Goal: Task Accomplishment & Management: Complete application form

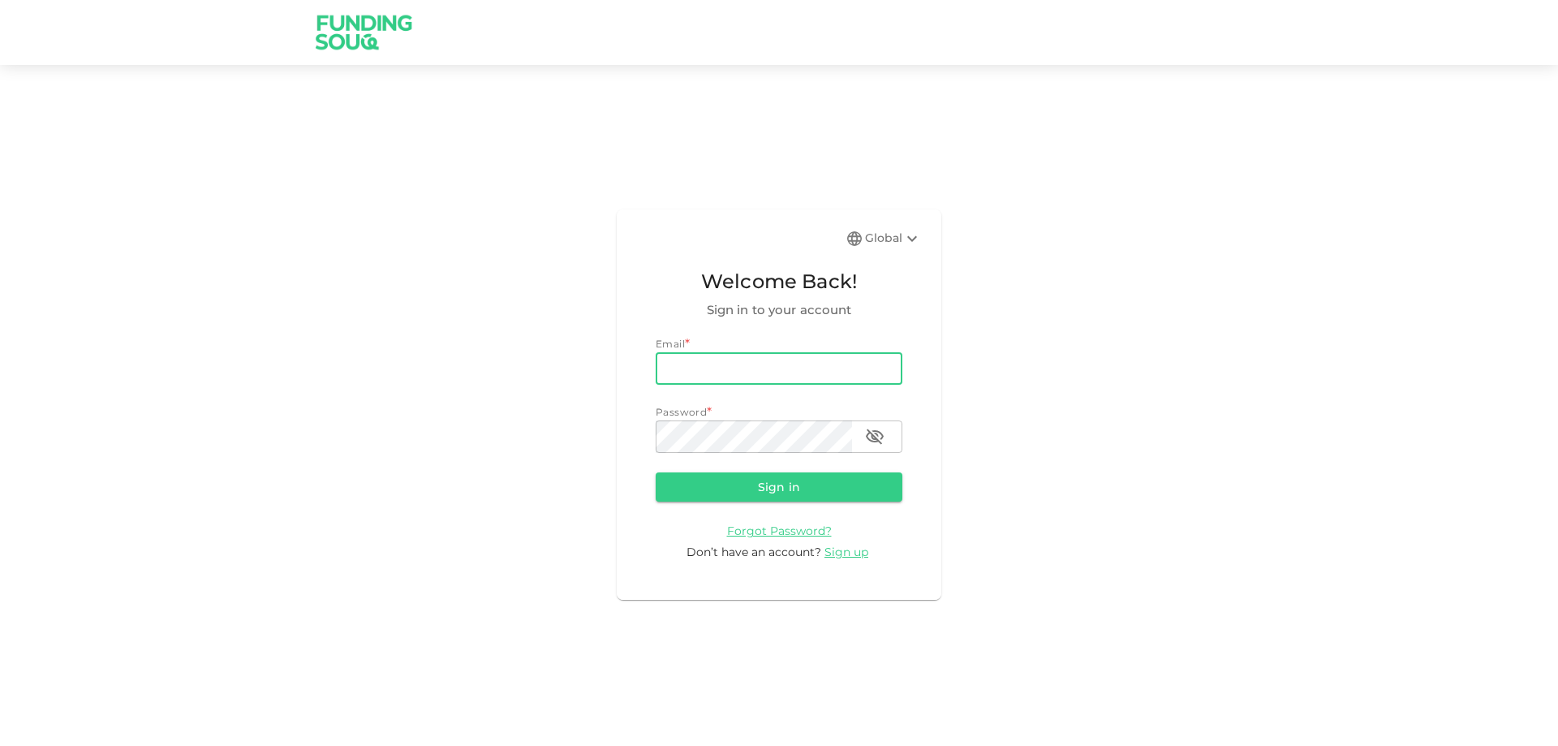
click at [746, 367] on input "email" at bounding box center [779, 368] width 247 height 32
type input "[EMAIL_ADDRESS][DOMAIN_NAME]"
click at [656, 472] on button "Sign in" at bounding box center [779, 486] width 247 height 29
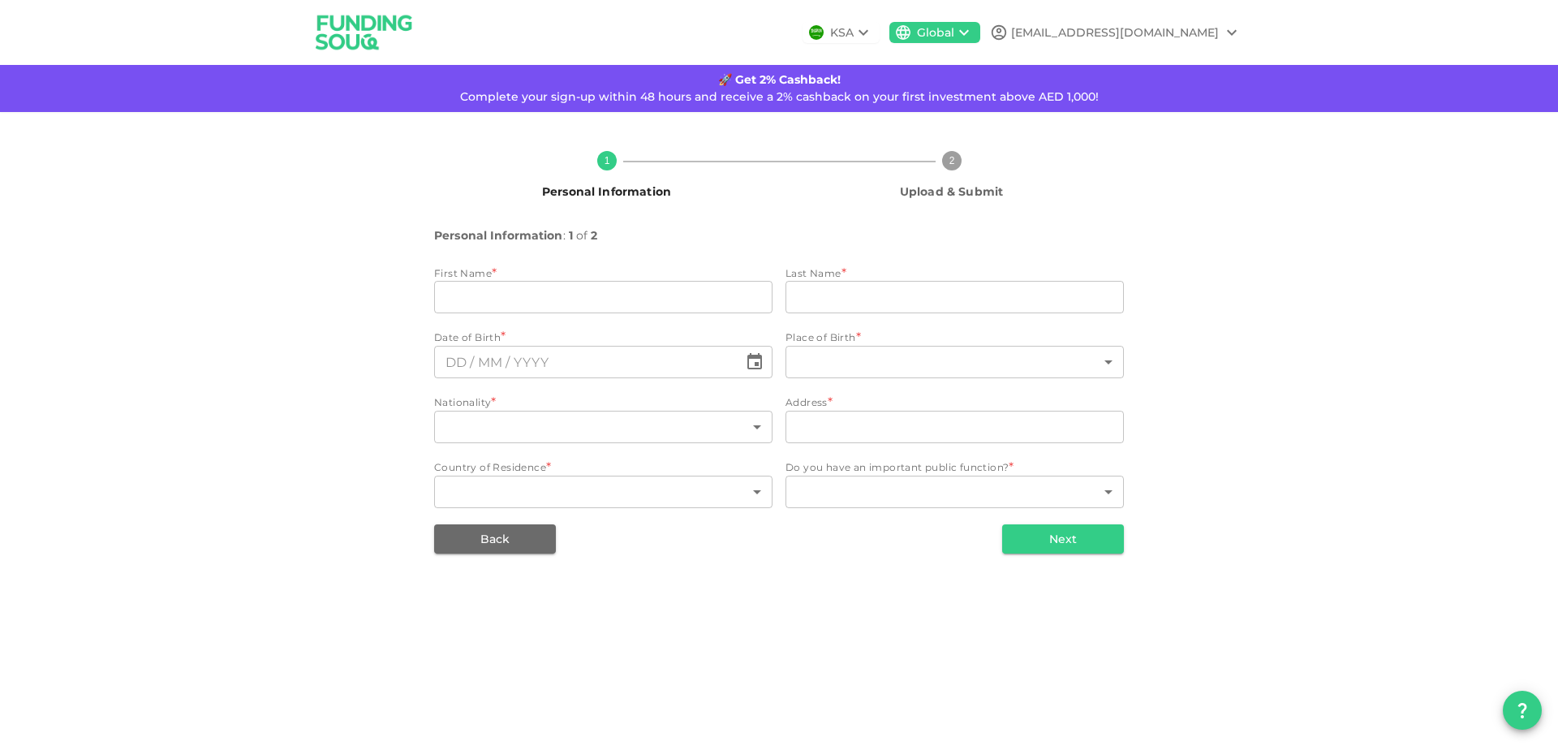
type input "[PERSON_NAME]"
type input "belmakki"
type input "131"
type input "Reem tower [PERSON_NAME] apartment 604"
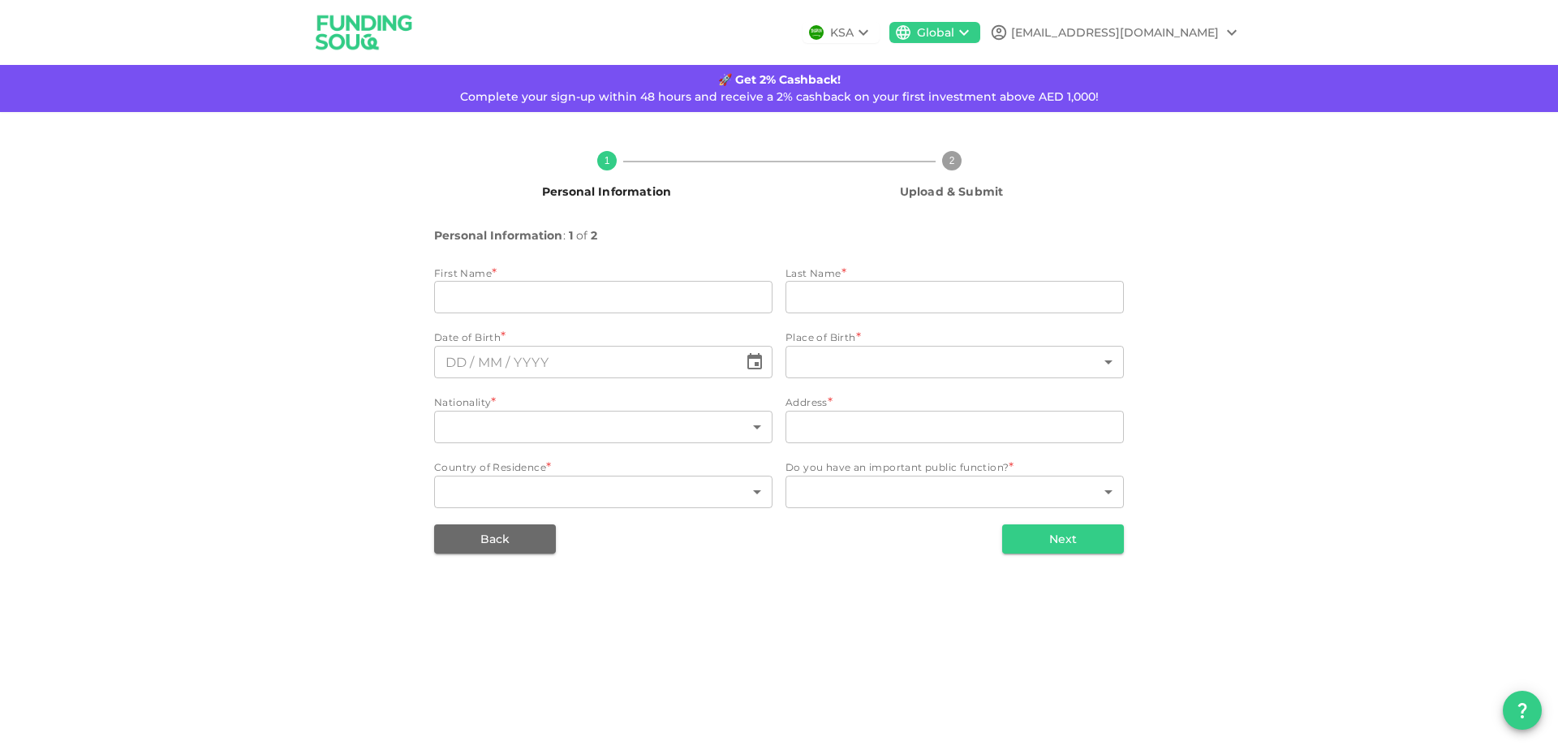
type input "2"
type input "1"
type input "⁦⁨[DATE]⁩⁩"
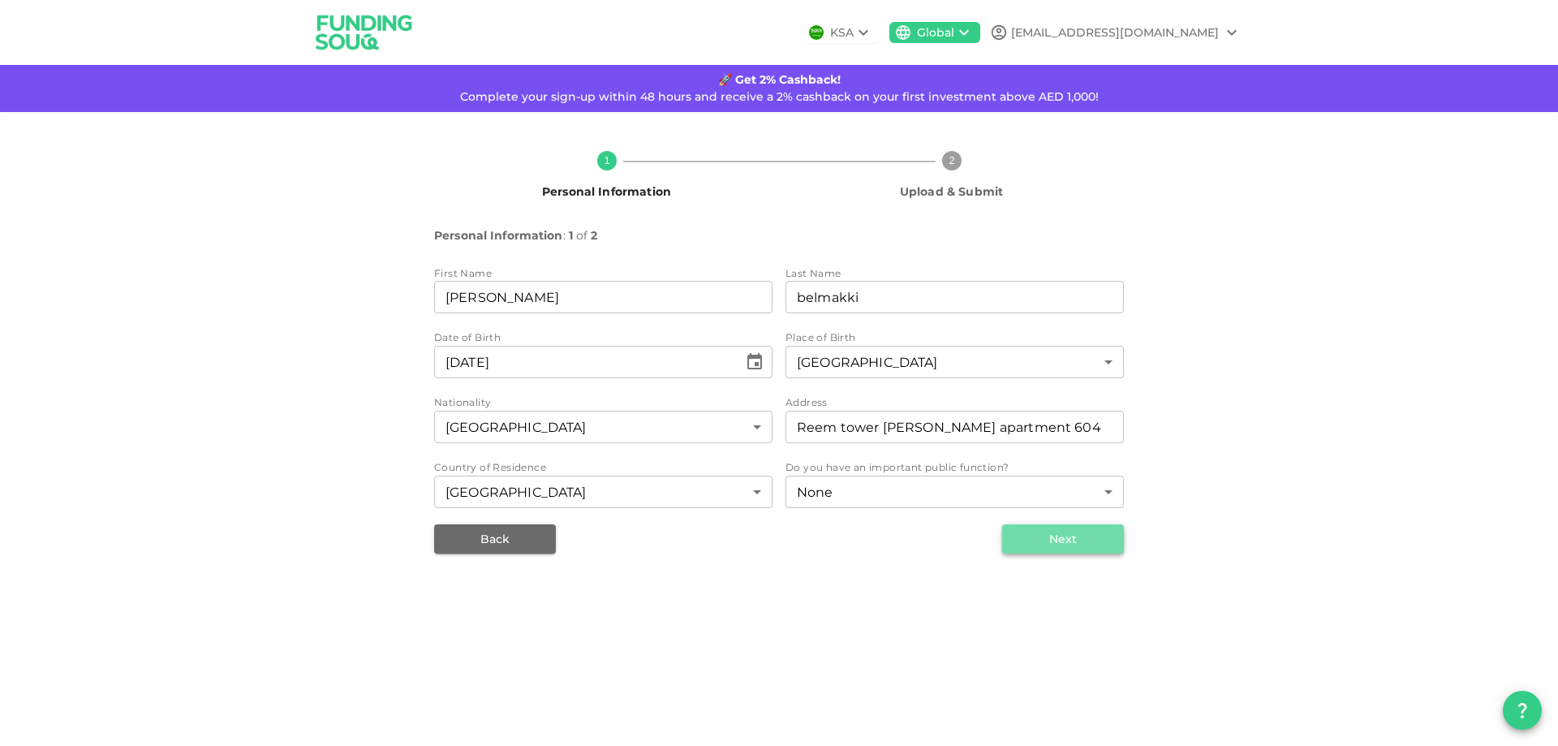
click at [1084, 533] on button "Next" at bounding box center [1063, 538] width 122 height 29
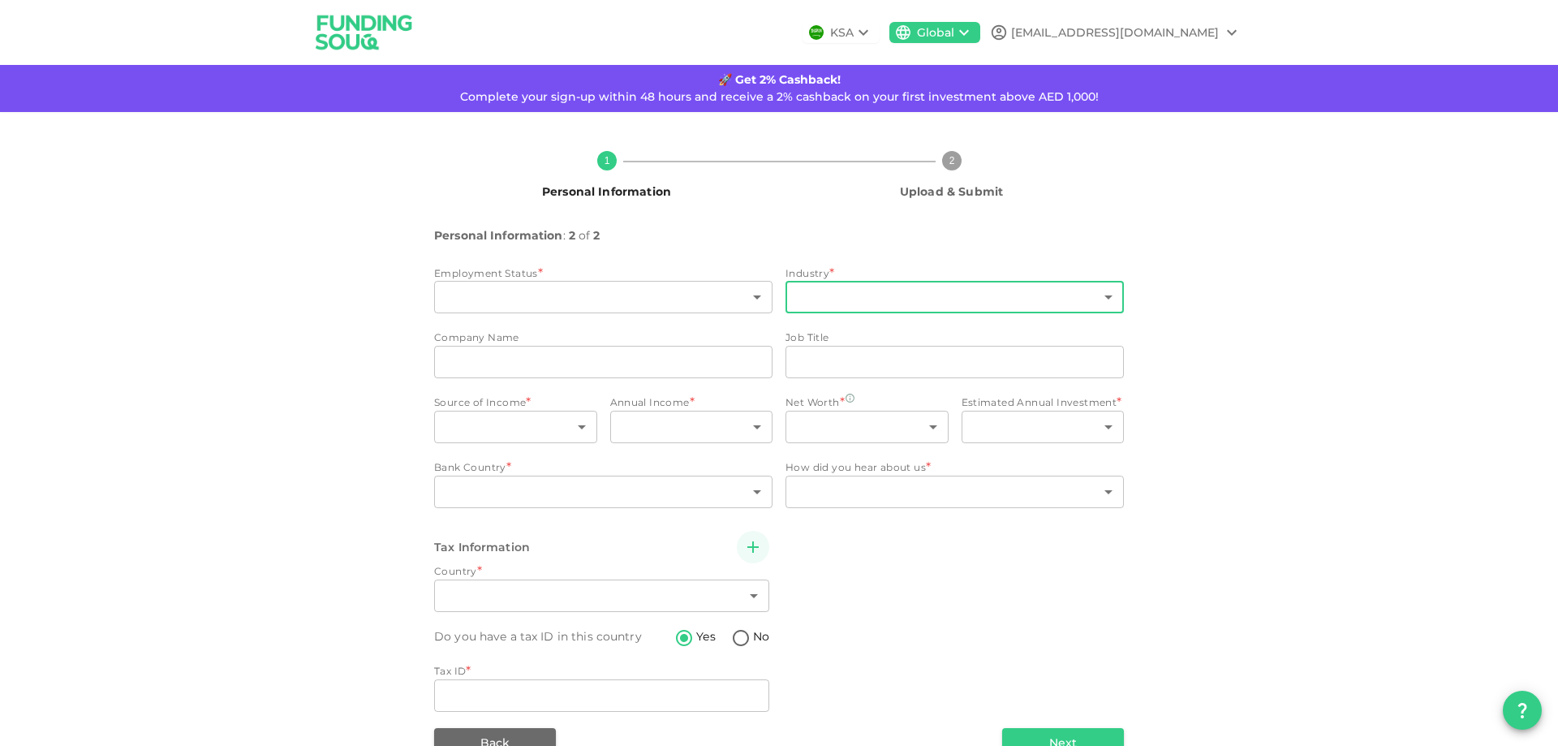
type input "6"
type input "9"
type input "Masdar"
type input "Manager technical"
type input "1"
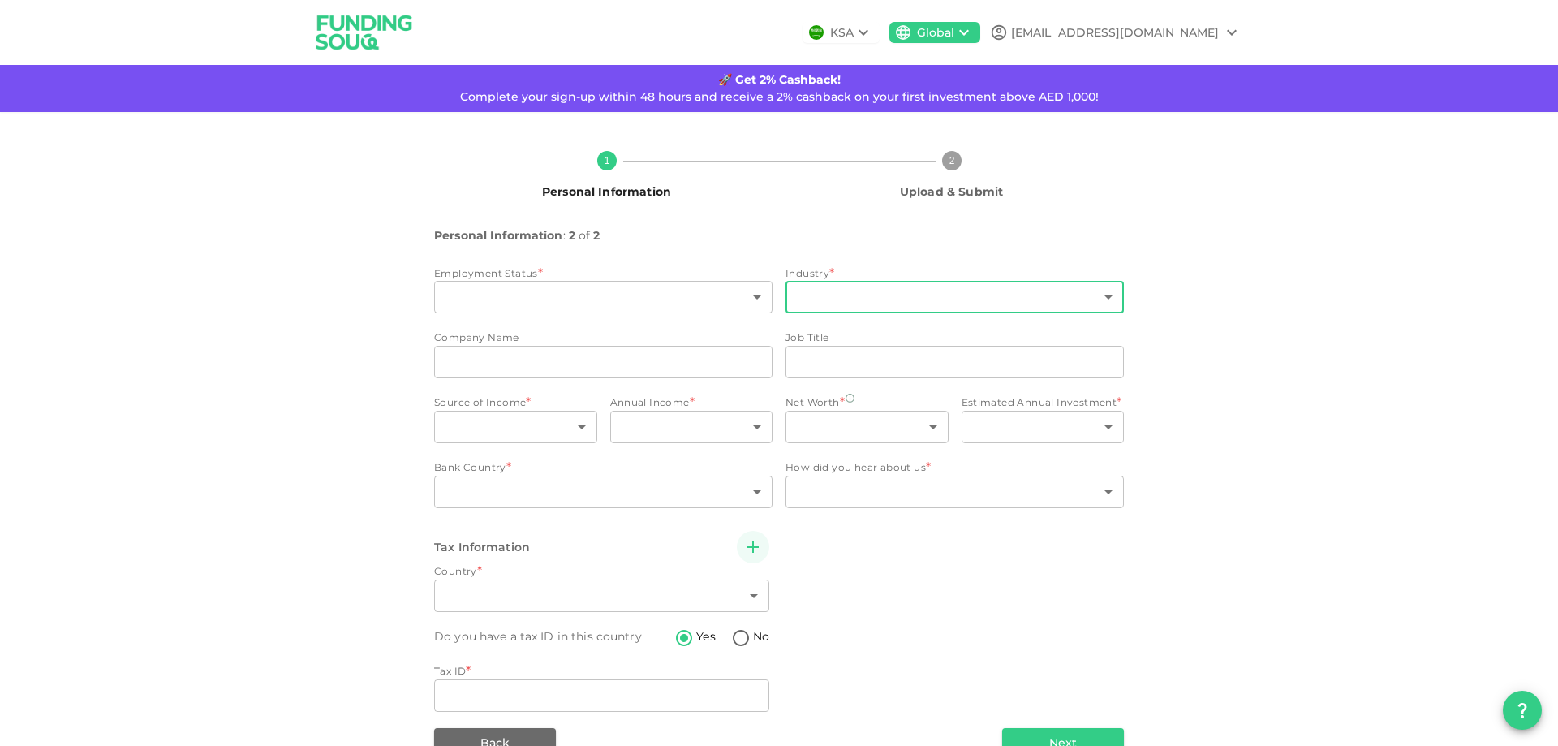
type input "2"
type input "1"
type input "7"
type input "2"
type input "1"
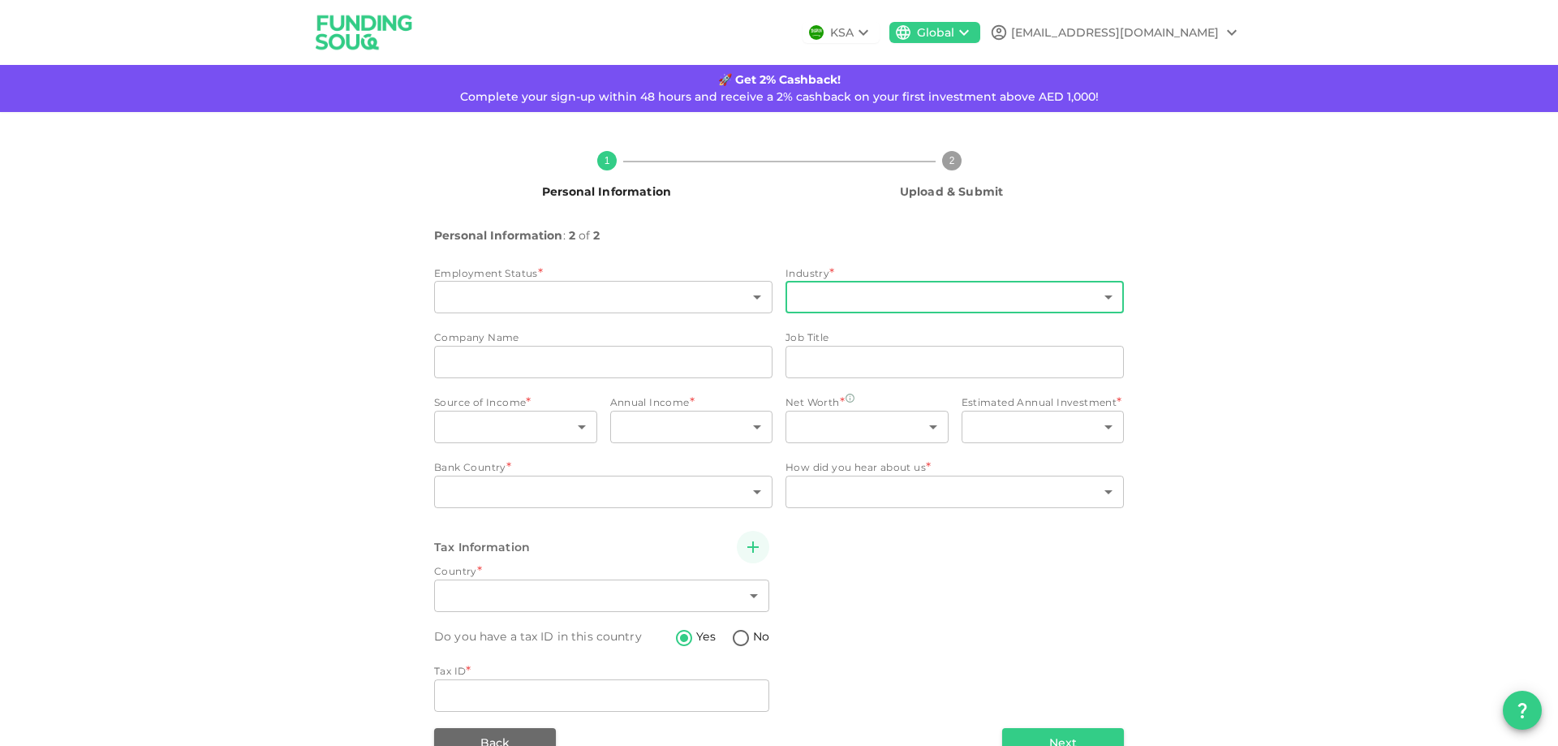
type input "2"
radio input "false"
radio input "true"
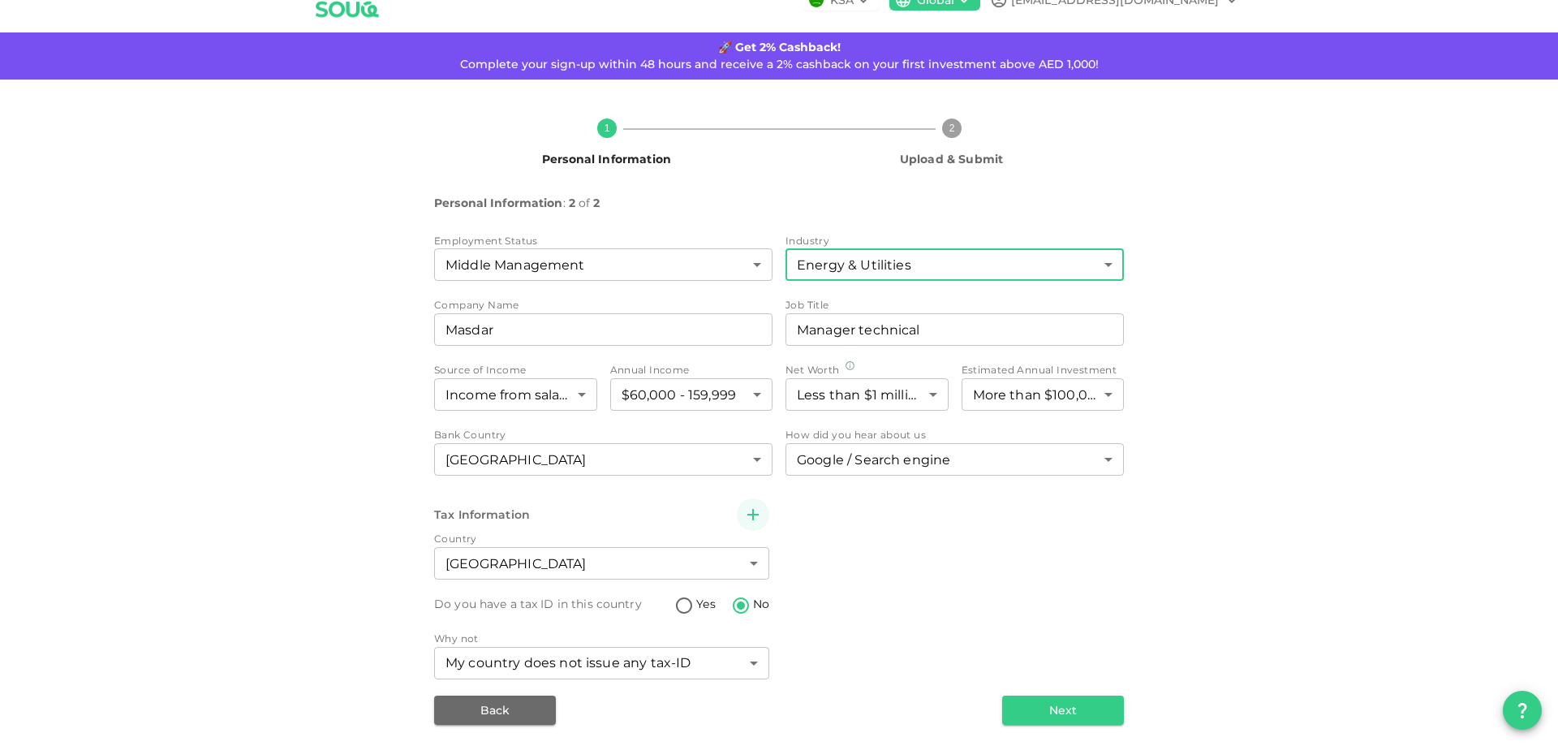
scroll to position [37, 0]
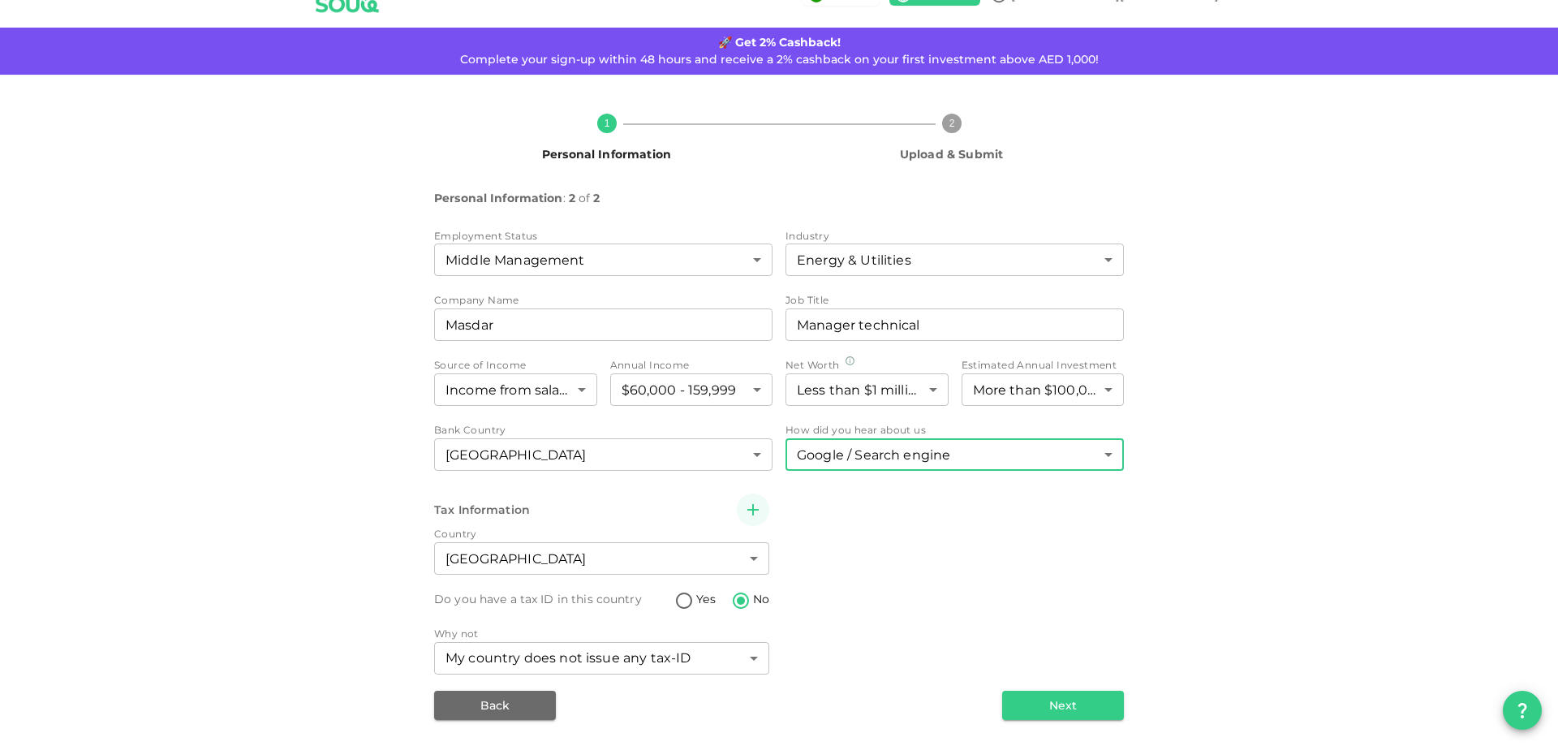
click at [927, 439] on body "KSA Global [EMAIL_ADDRESS][DOMAIN_NAME] 🚀 Get 2% Cashback! Complete your sign-u…" at bounding box center [779, 373] width 1558 height 746
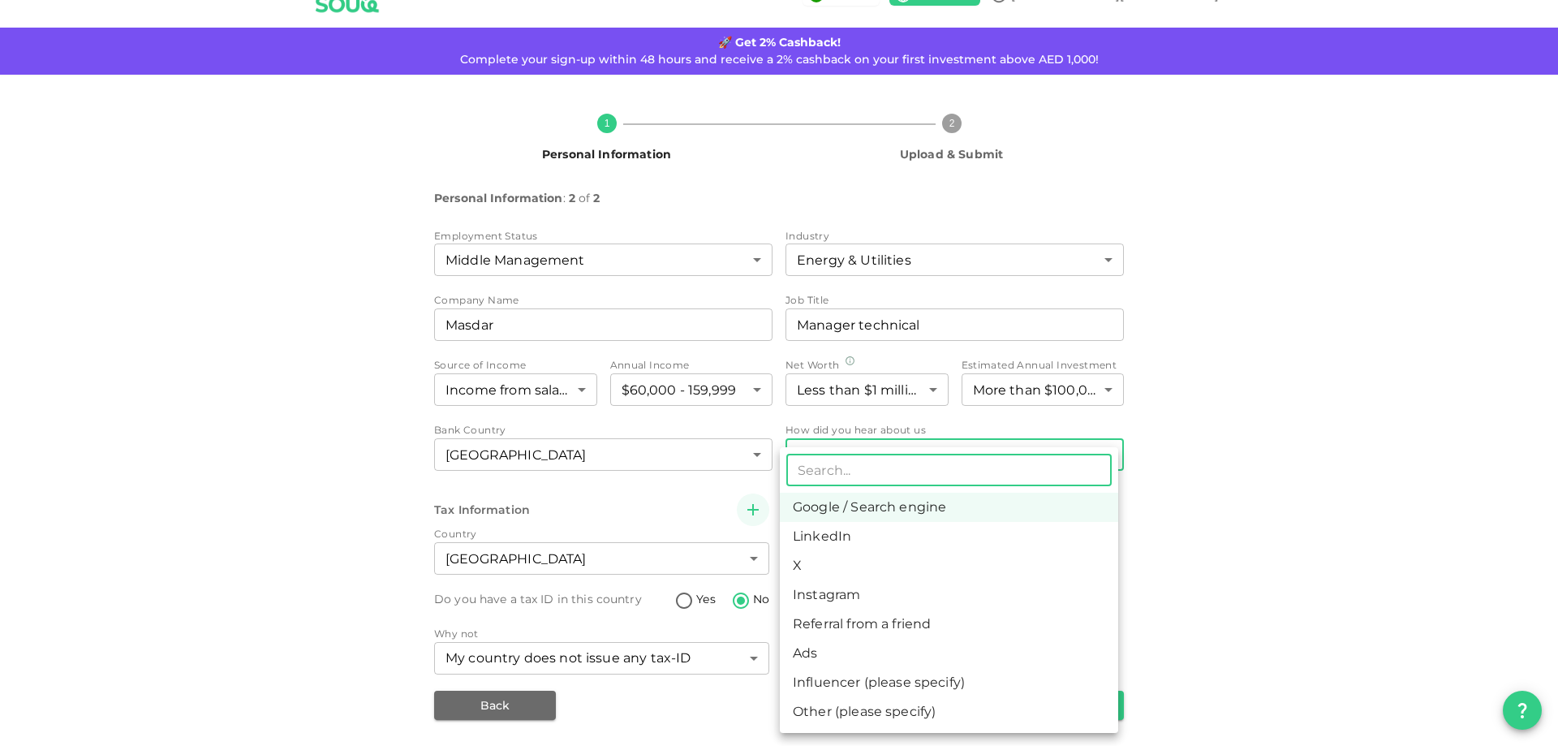
click at [1339, 521] on div at bounding box center [779, 373] width 1558 height 746
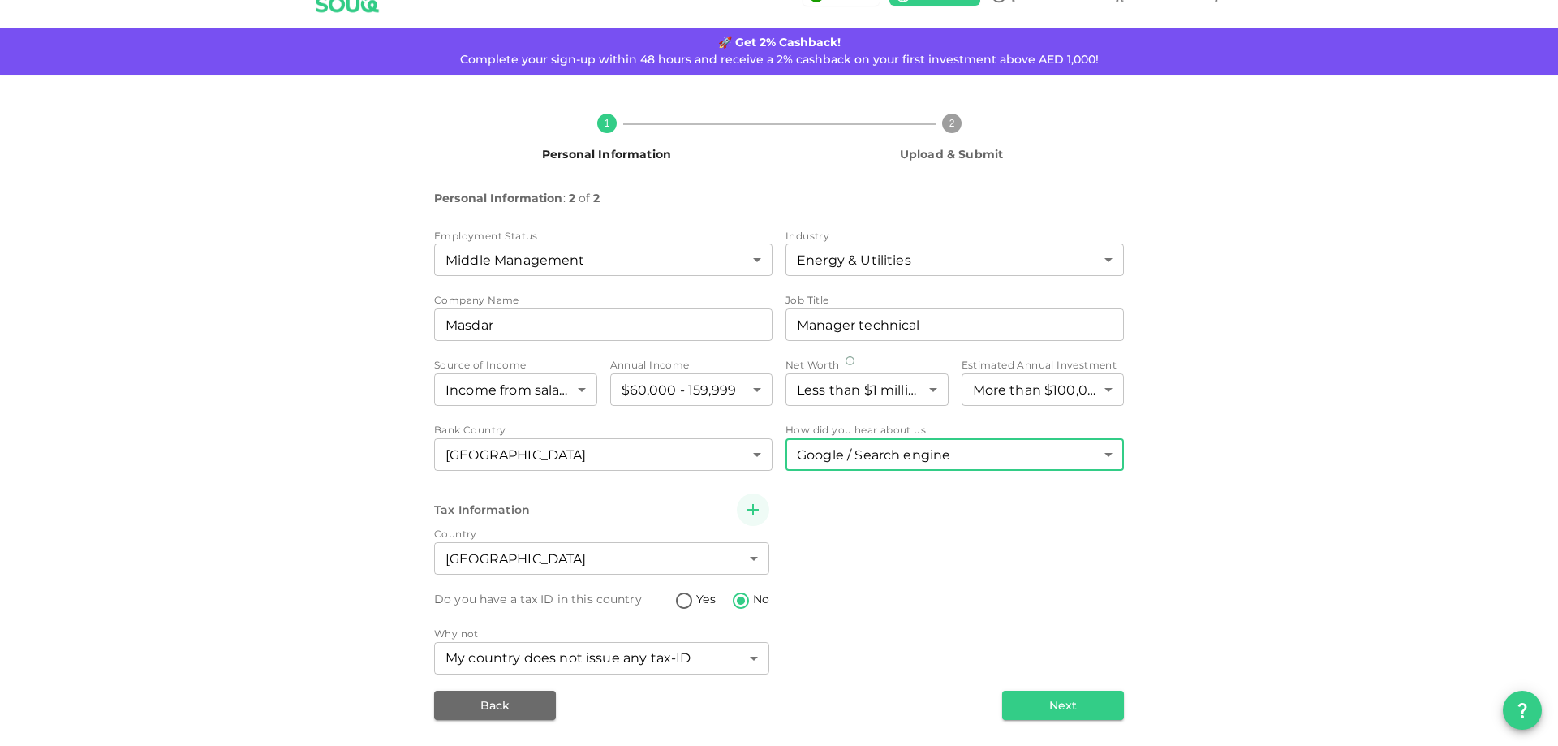
click at [1049, 681] on div "Employment Status Middle Management 6 ​ Industry Energy & Utilities 9 ​ Company…" at bounding box center [779, 474] width 690 height 492
click at [1049, 700] on button "Next" at bounding box center [1063, 705] width 122 height 29
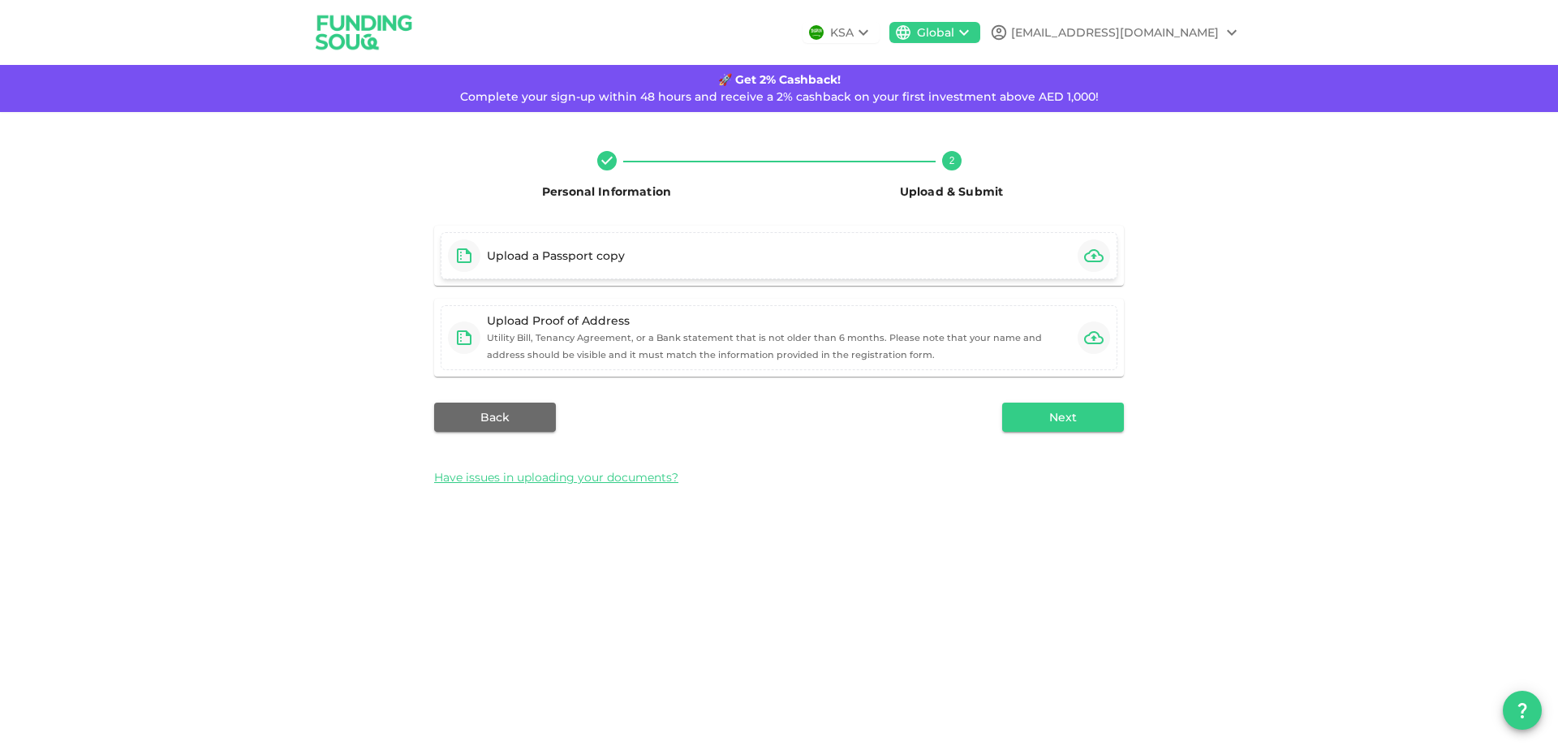
click at [546, 246] on div "Upload a Passport copy" at bounding box center [539, 255] width 183 height 32
click at [1095, 342] on icon "button" at bounding box center [1093, 337] width 19 height 19
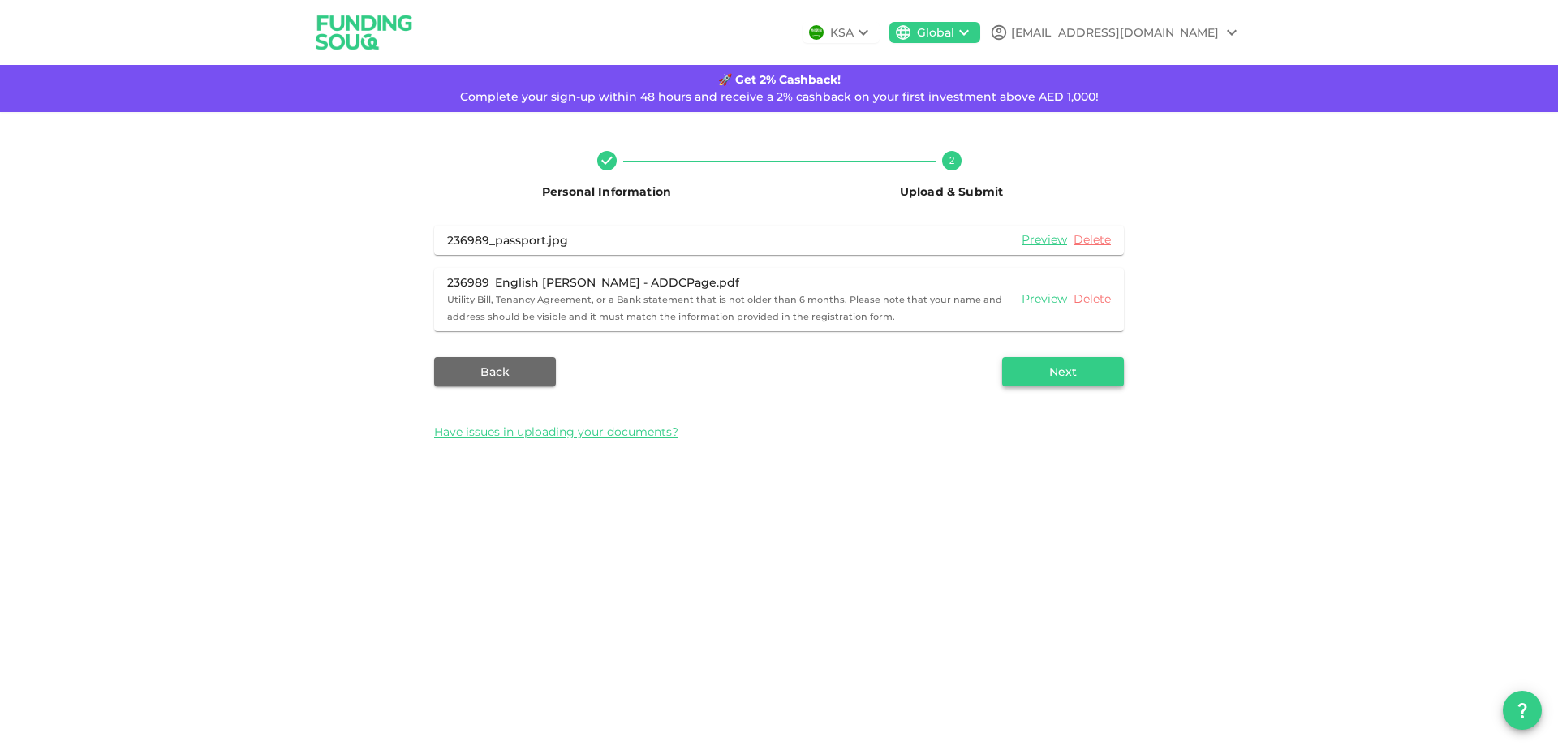
click at [1052, 375] on button "Next" at bounding box center [1063, 371] width 122 height 29
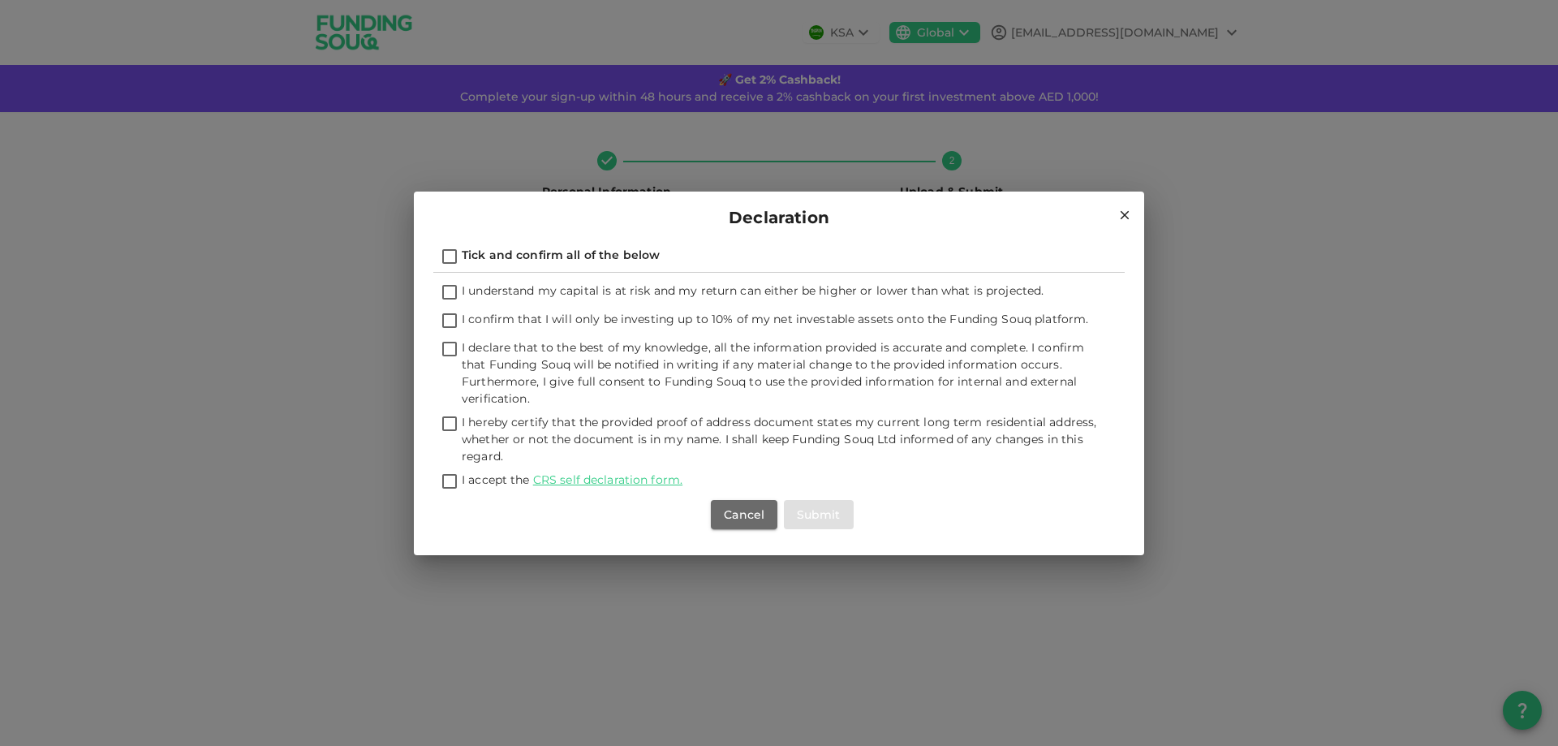
click at [431, 261] on div "Tick and confirm all of the below I understand my capital is at risk and my ret…" at bounding box center [779, 399] width 730 height 312
click at [440, 276] on div "I understand my capital is at risk and my return can either be higher or lower …" at bounding box center [779, 406] width 692 height 266
click at [450, 286] on input "I understand my capital is at risk and my return can either be higher or lower …" at bounding box center [449, 293] width 24 height 22
checkbox input "true"
click at [1127, 211] on icon at bounding box center [1125, 215] width 15 height 15
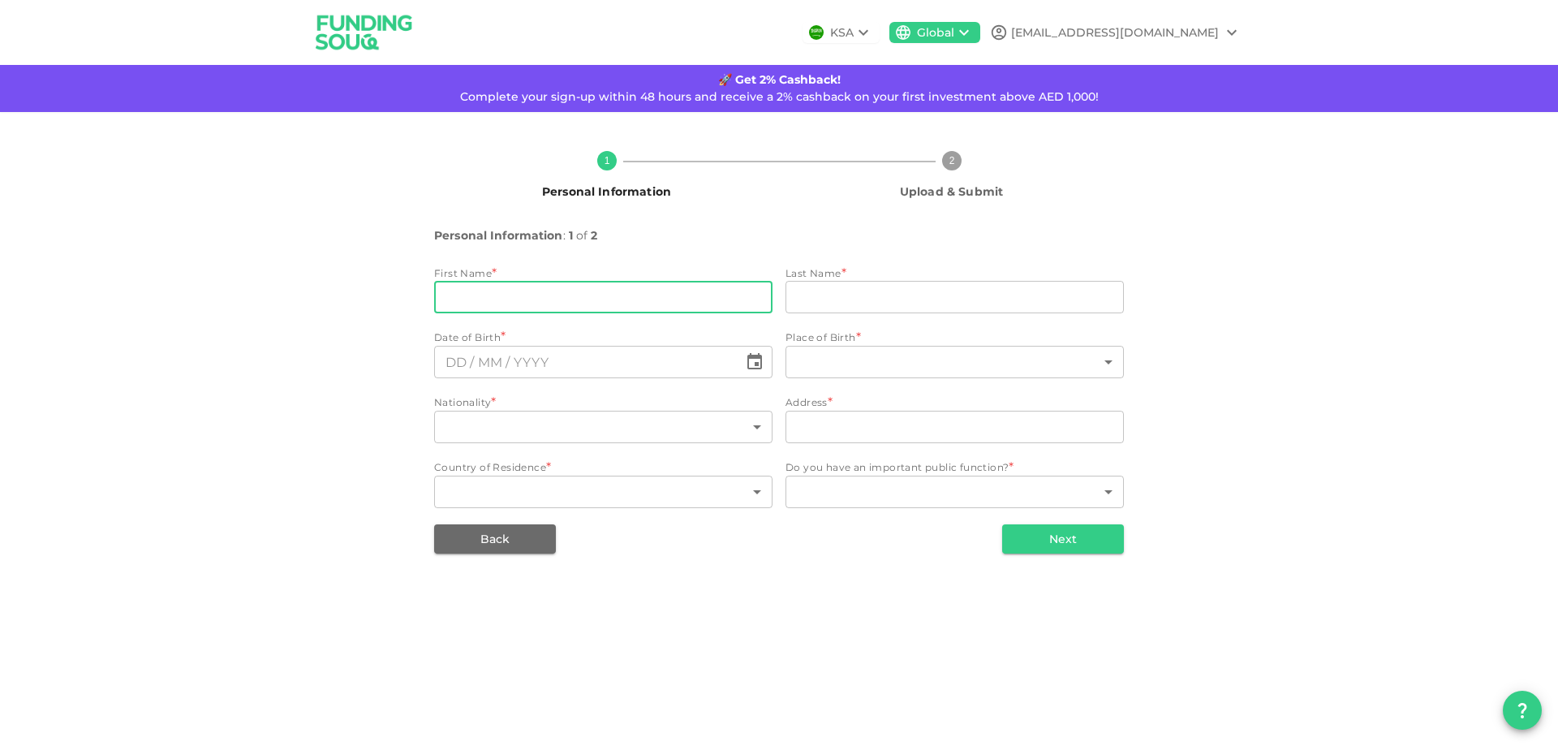
click at [540, 304] on input "firstName" at bounding box center [603, 297] width 338 height 32
type input "[PERSON_NAME]"
type input "belmakki"
type input "131"
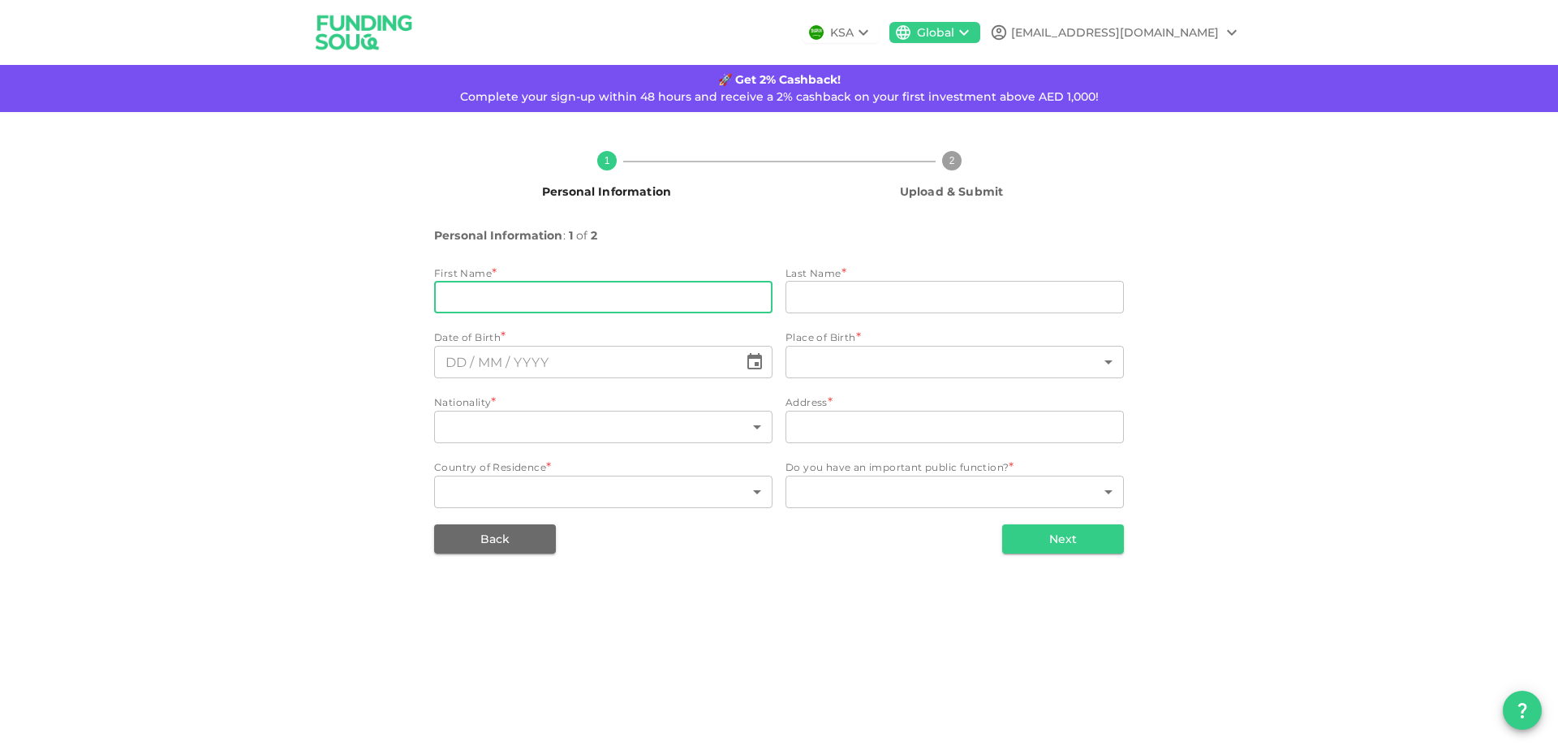
type input "Reem tower [PERSON_NAME] apartment 604"
type input "2"
type input "1"
type input "⁦⁨[DATE]⁩⁩"
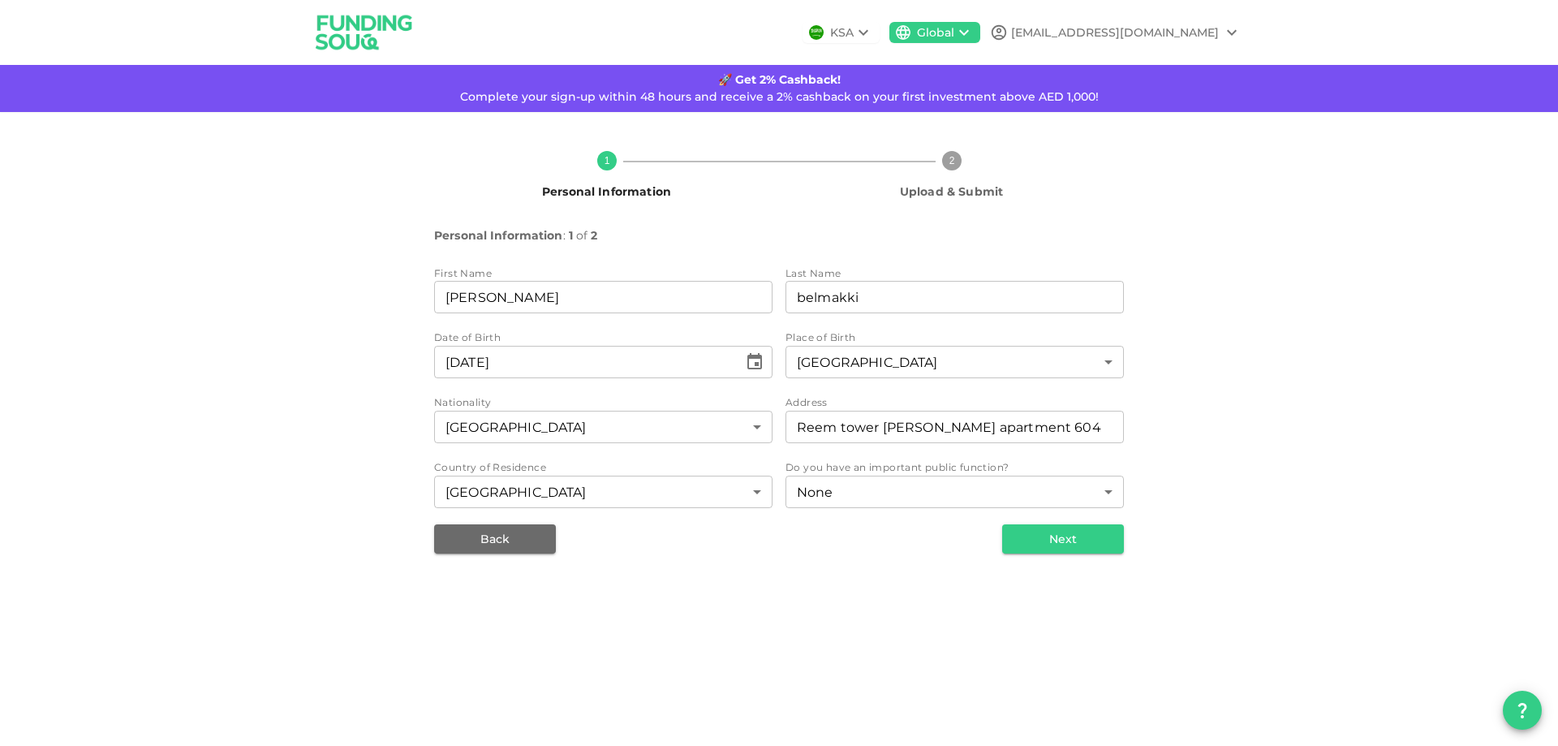
click at [661, 240] on div "Personal Information : 1 of 2" at bounding box center [779, 236] width 690 height 20
click at [1016, 520] on div "Personal Information : 1 of 2 First Name firstName [PERSON_NAME] firstName Last…" at bounding box center [779, 390] width 690 height 328
click at [1046, 543] on button "Next" at bounding box center [1063, 538] width 122 height 29
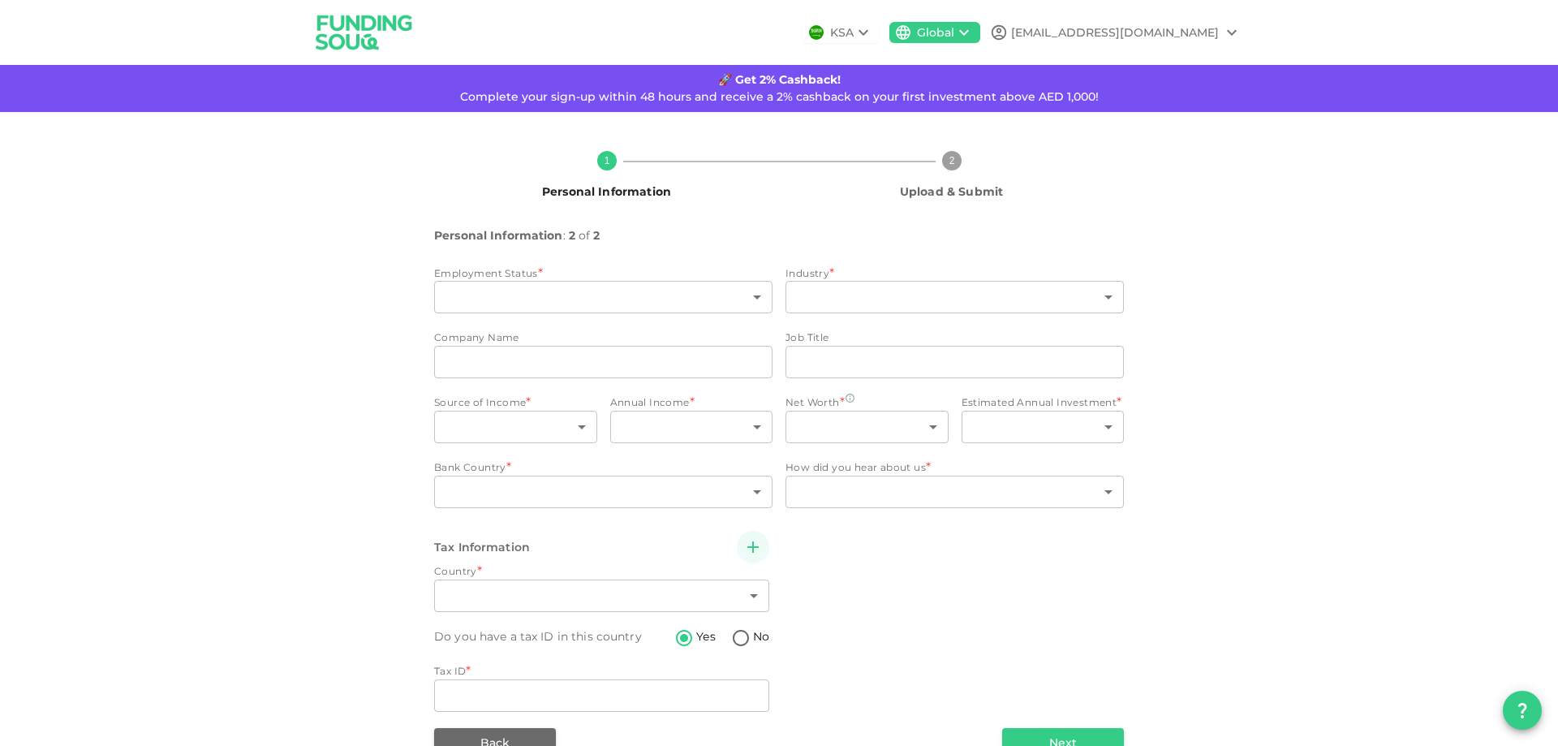
type input "6"
type input "9"
type input "Masdar"
type input "Manager technical"
type input "1"
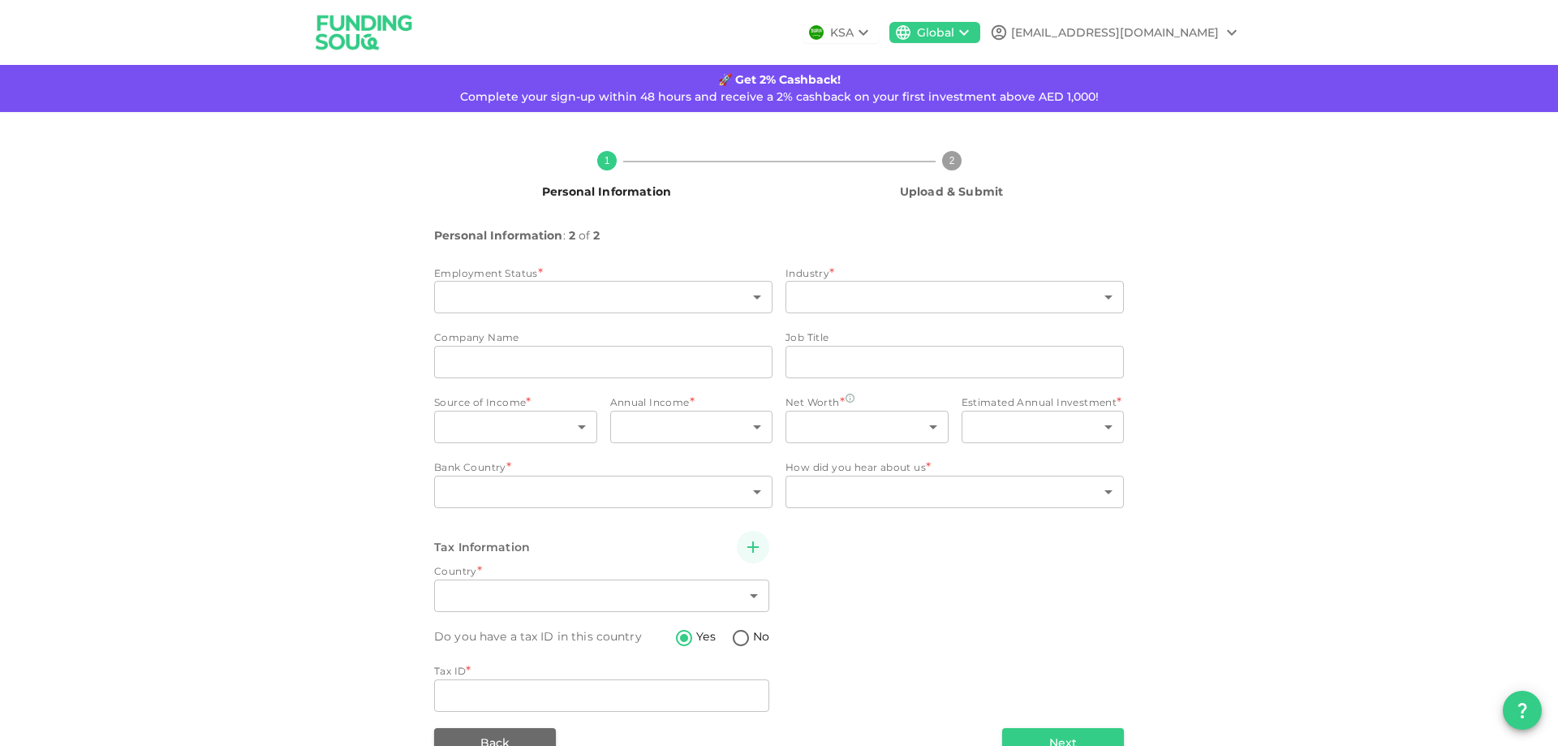
type input "2"
type input "1"
type input "7"
type input "2"
type input "1"
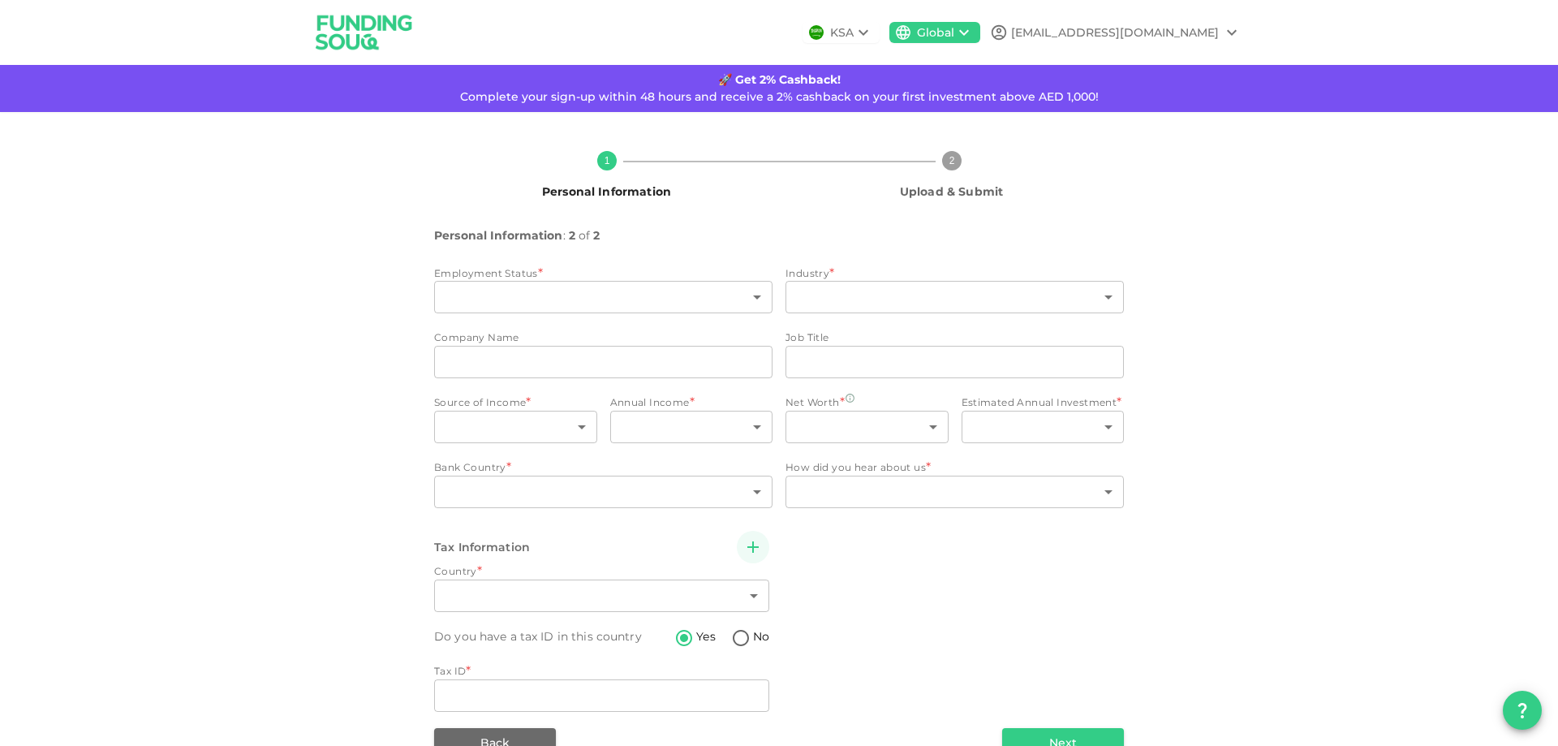
type input "2"
radio input "false"
radio input "true"
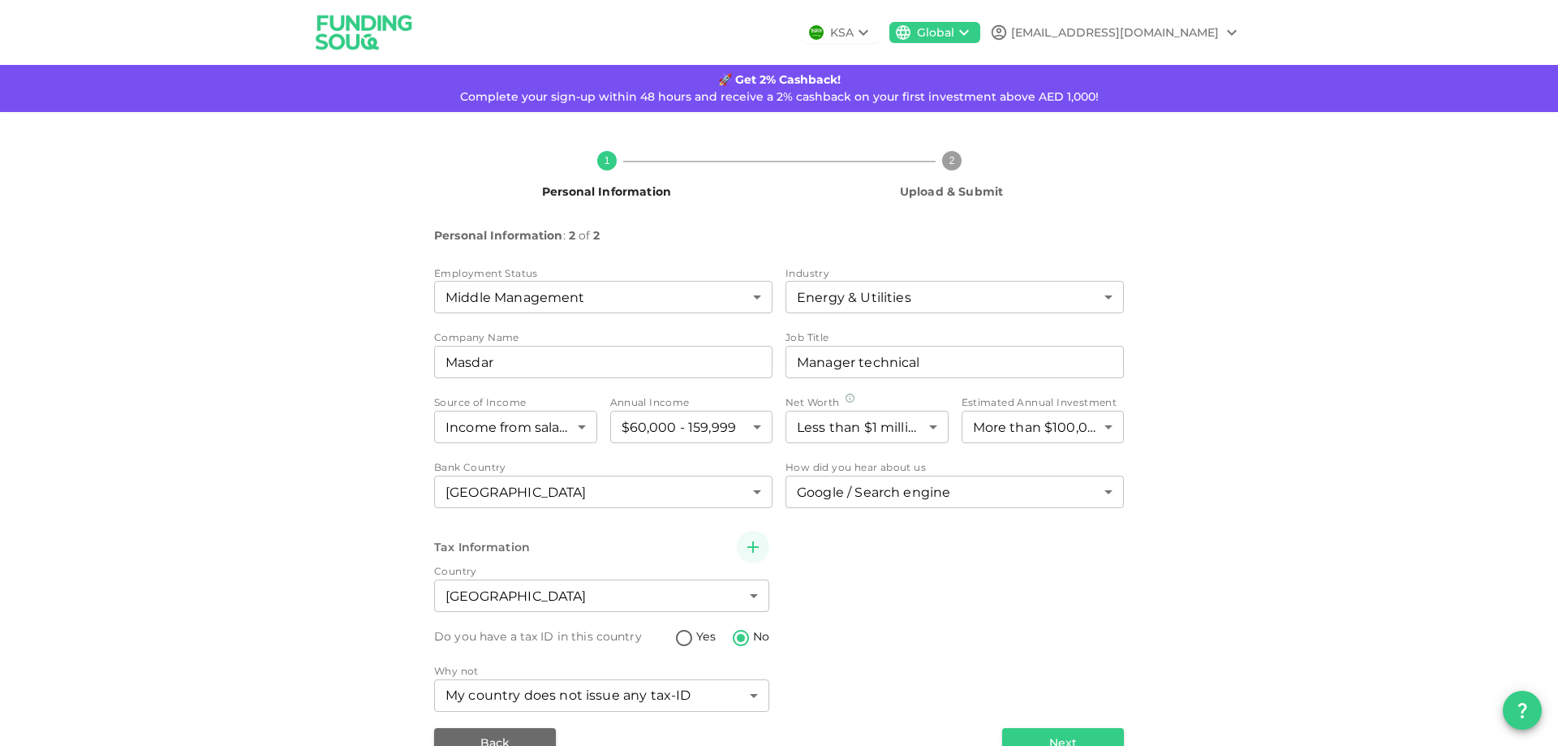
click at [1115, 558] on div "Tax Information Country [GEOGRAPHIC_DATA] 2 ​ Do you have a tax ID in this coun…" at bounding box center [779, 623] width 690 height 184
click at [1104, 433] on body "KSA Global [EMAIL_ADDRESS][DOMAIN_NAME] 🚀 Get 2% Cashback! Complete your sign-u…" at bounding box center [779, 373] width 1558 height 746
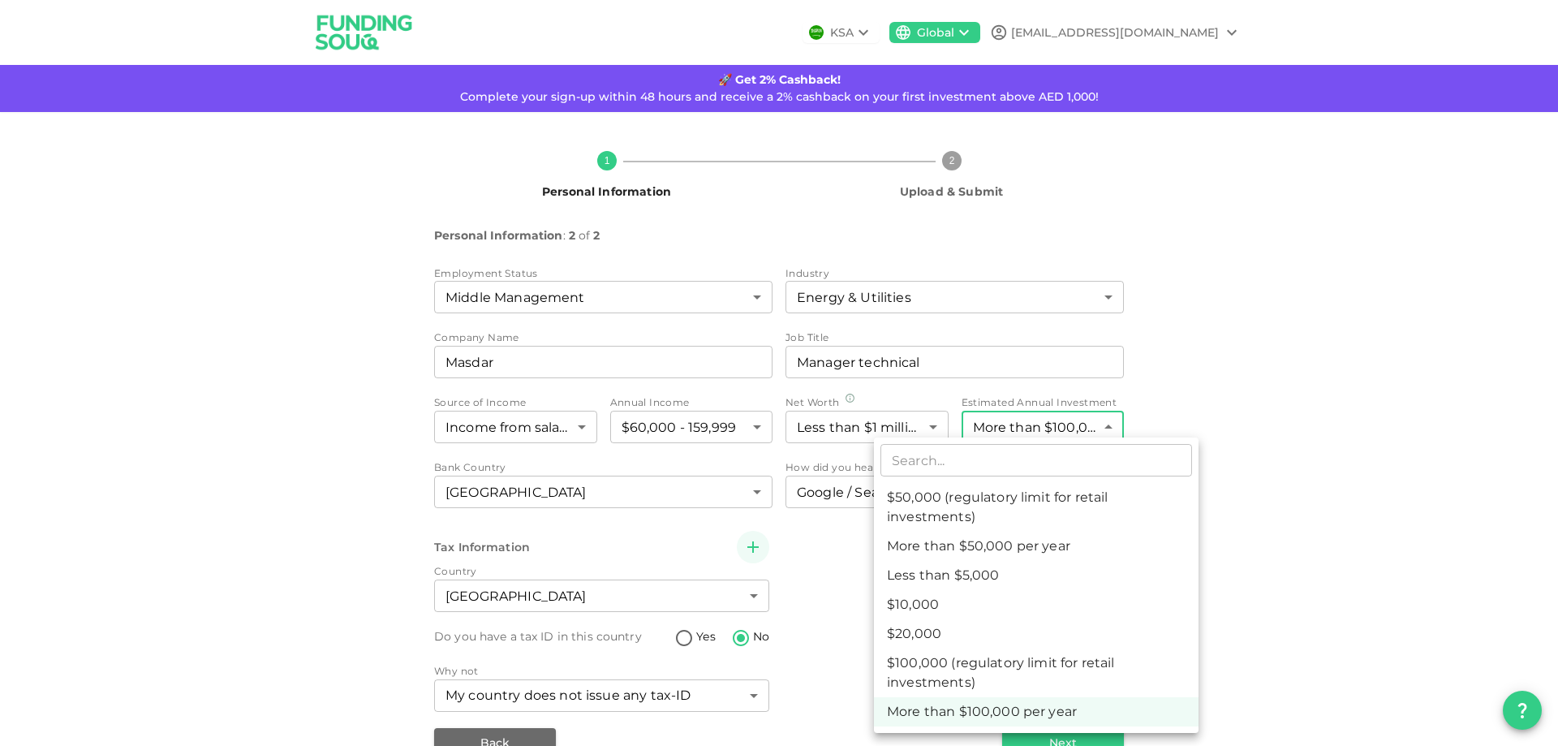
click at [1312, 435] on div at bounding box center [779, 373] width 1558 height 746
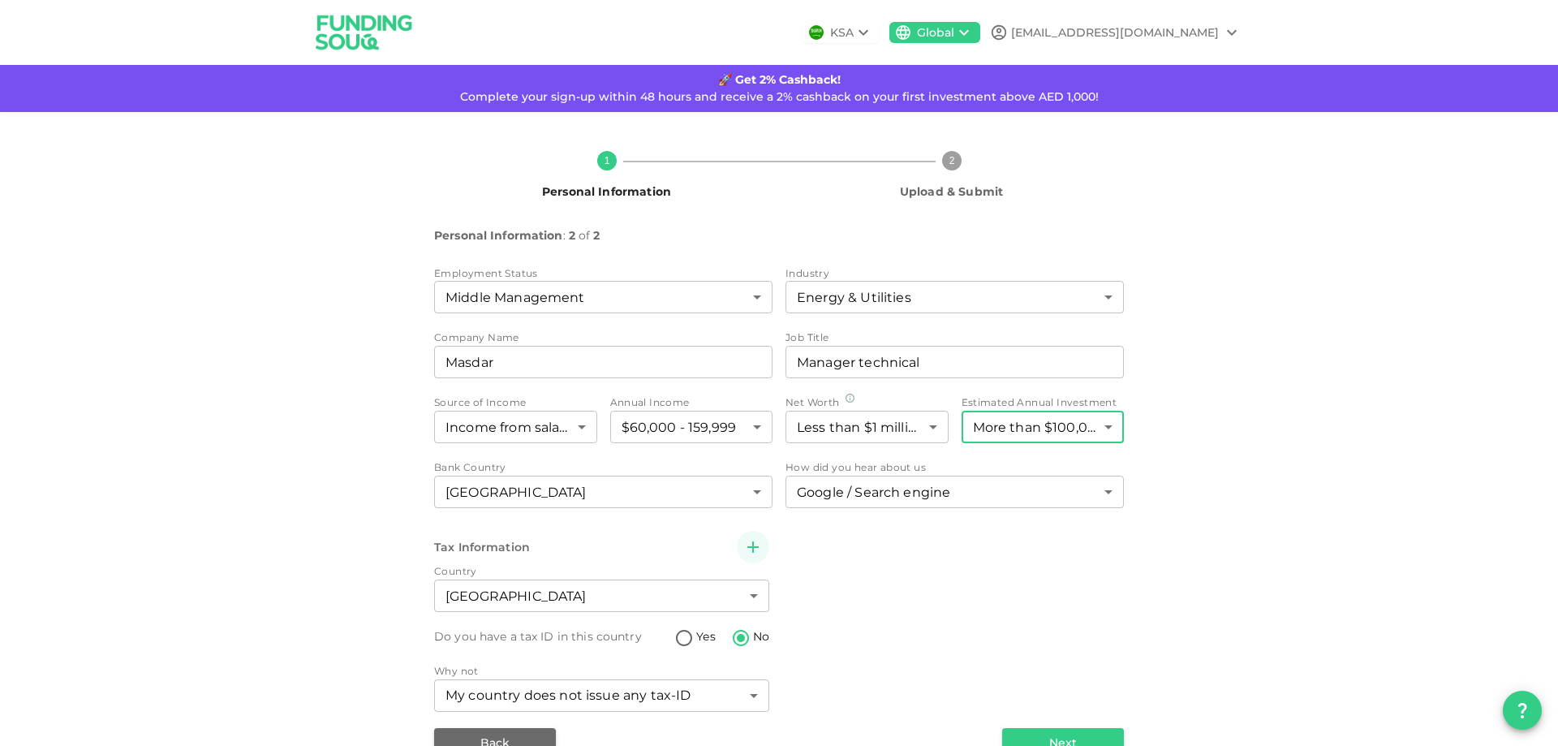
scroll to position [37, 0]
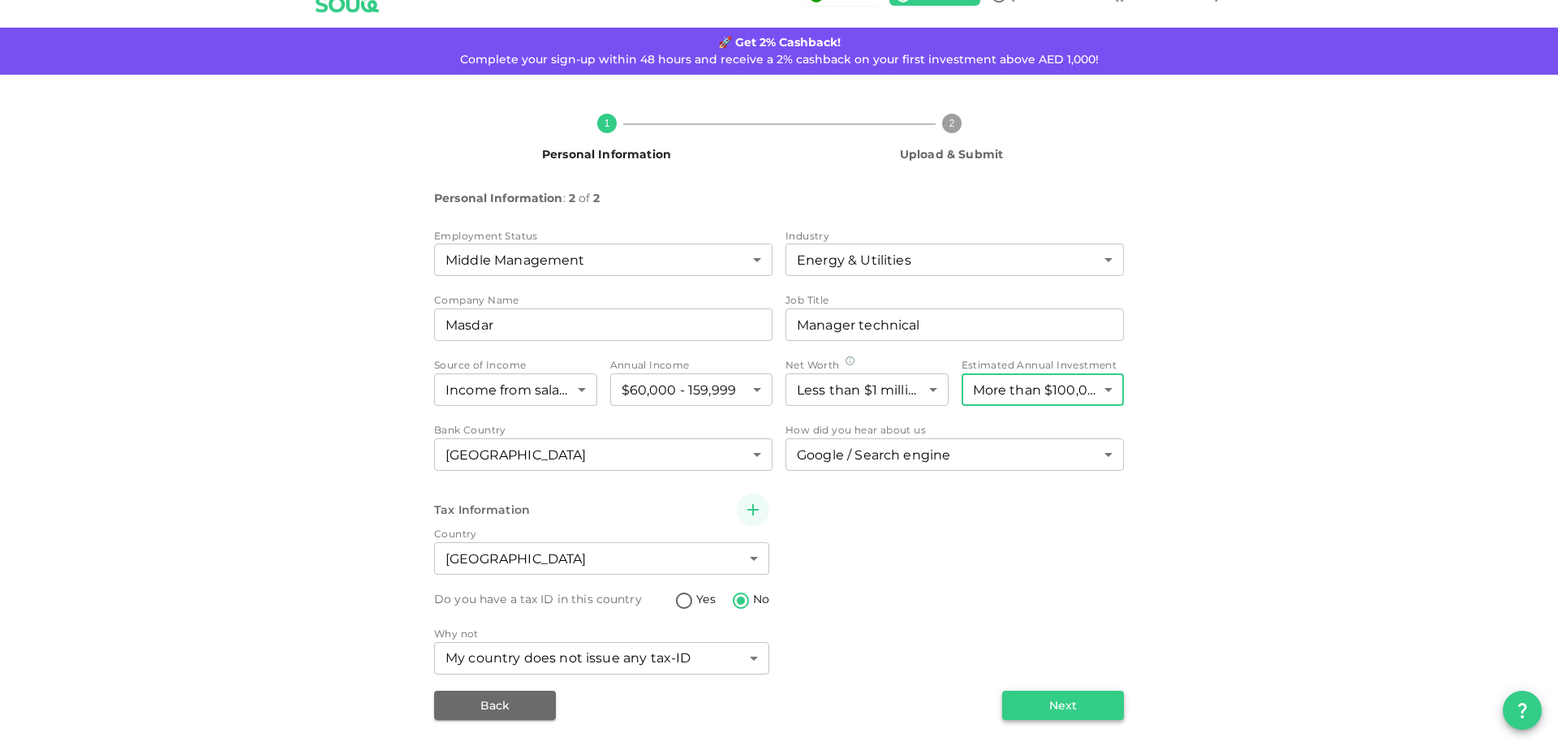
click at [1048, 705] on button "Next" at bounding box center [1063, 705] width 122 height 29
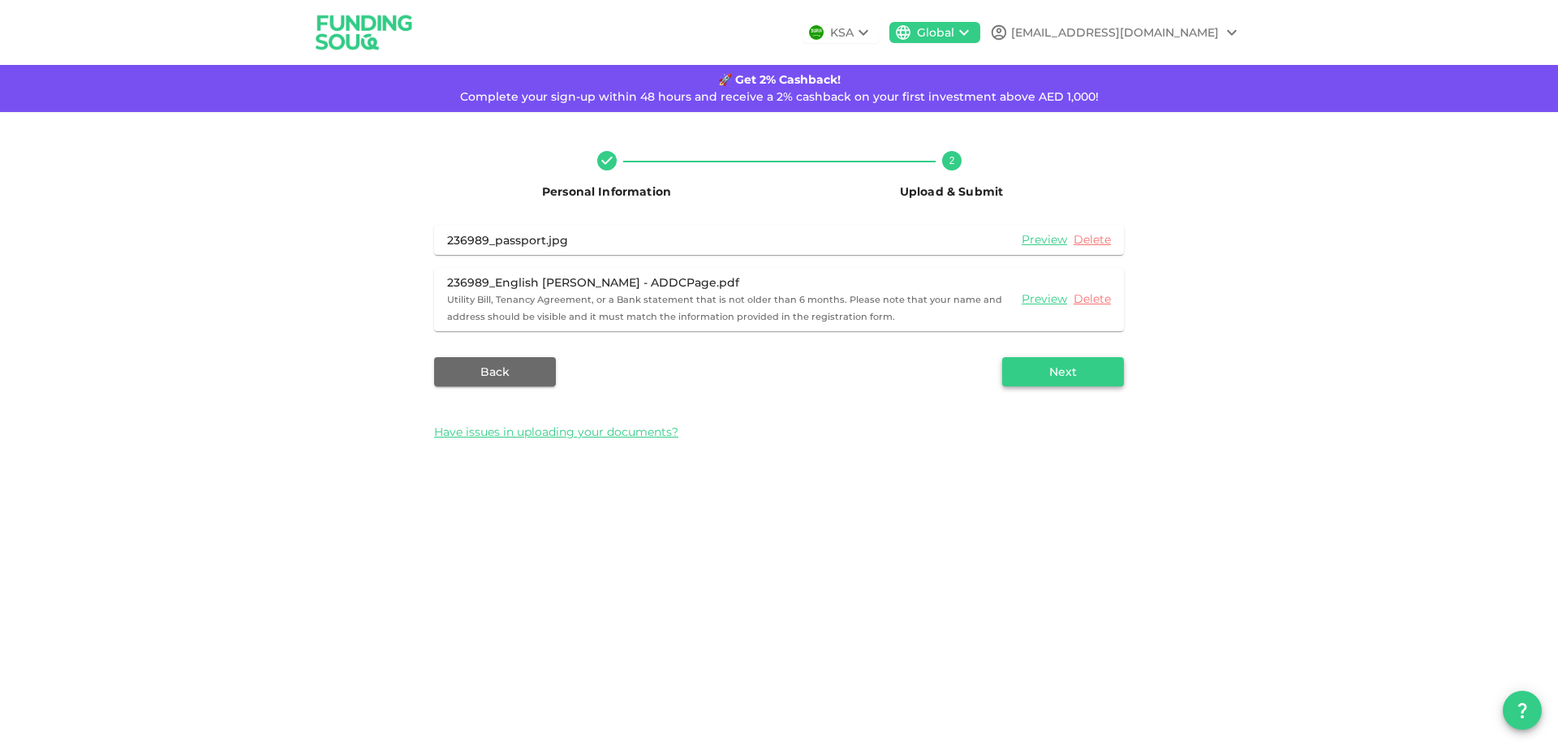
click at [1073, 372] on button "Next" at bounding box center [1063, 371] width 122 height 29
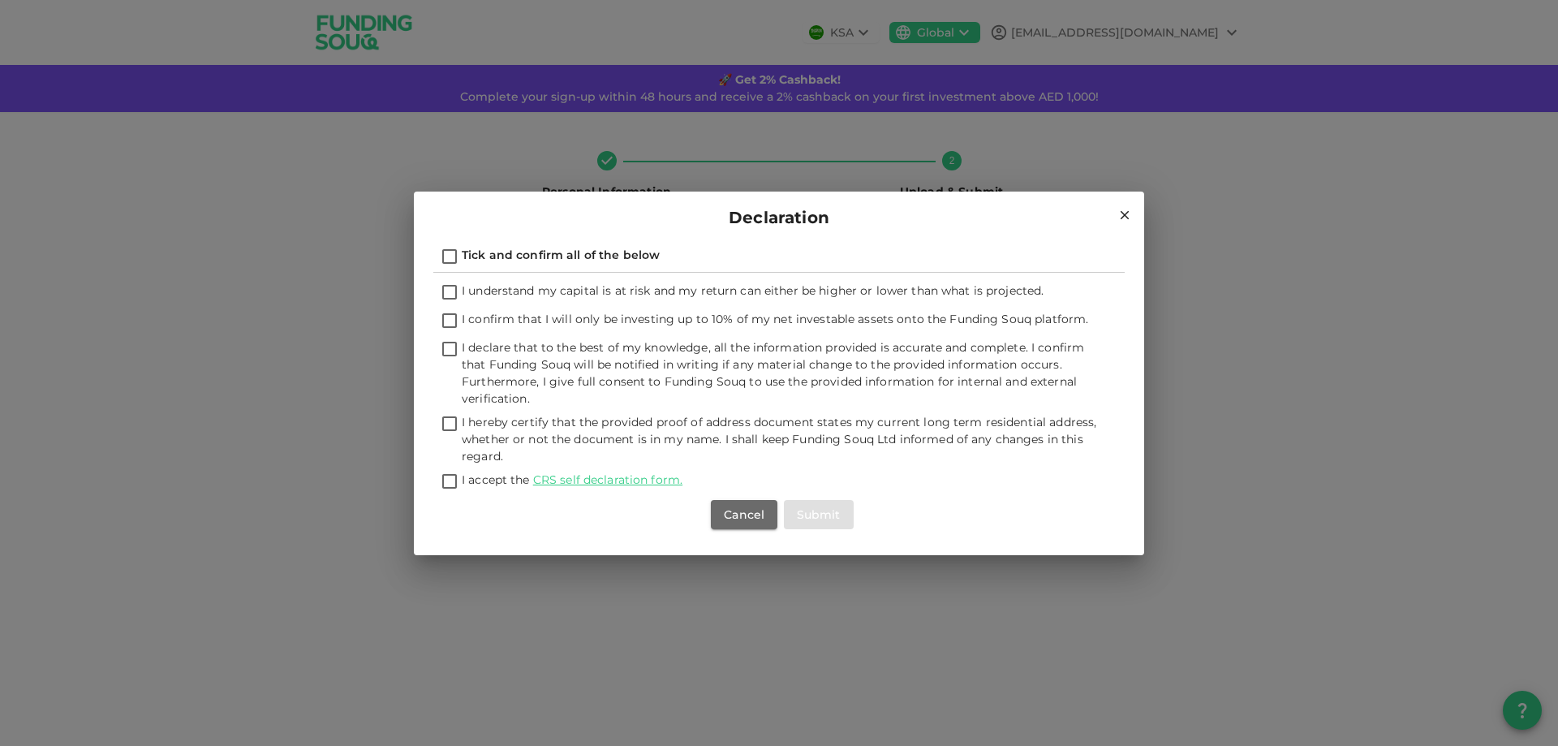
click at [446, 264] on input "Tick and confirm all of the below" at bounding box center [449, 258] width 24 height 22
checkbox input "true"
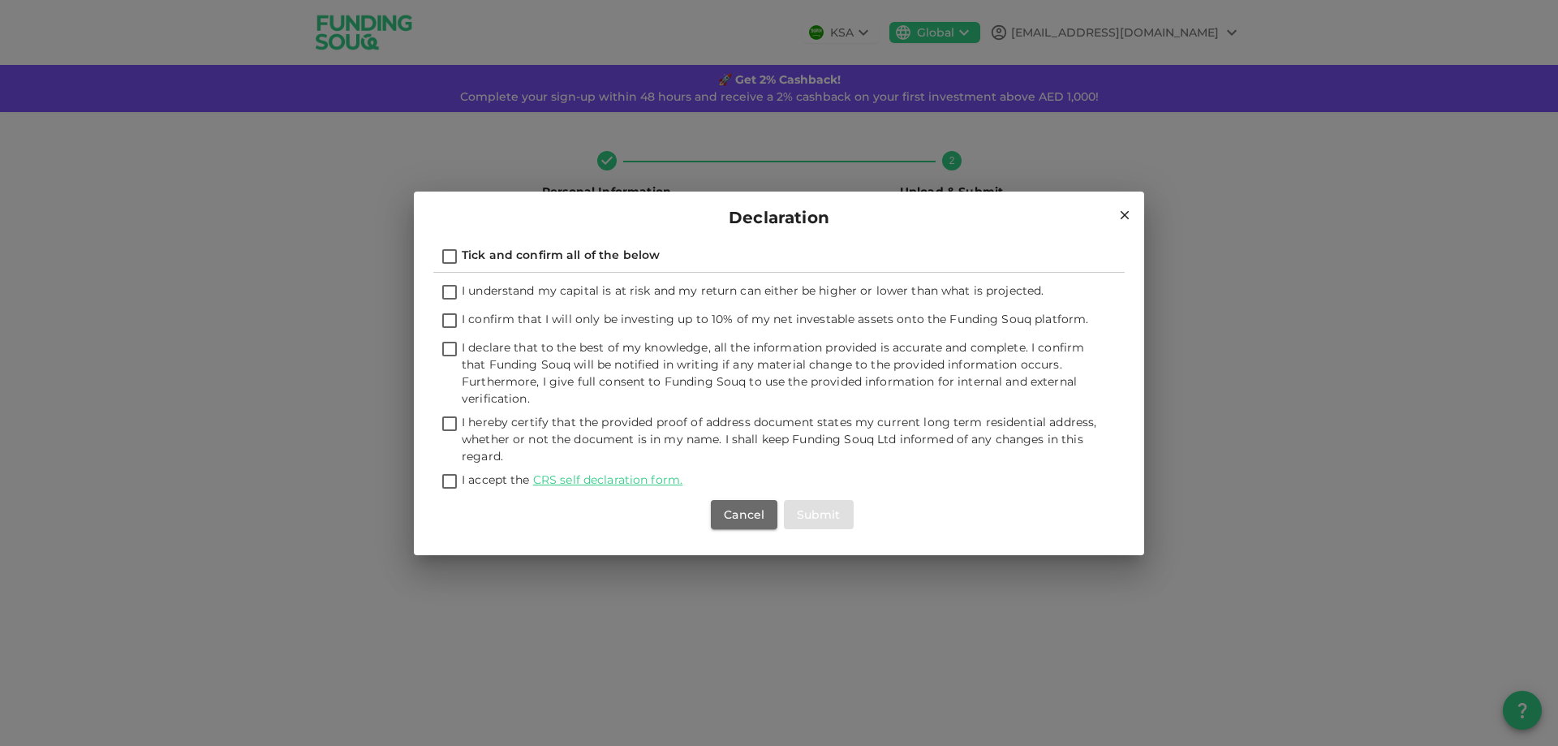
checkbox input "true"
click at [829, 514] on button "Submit" at bounding box center [819, 514] width 70 height 29
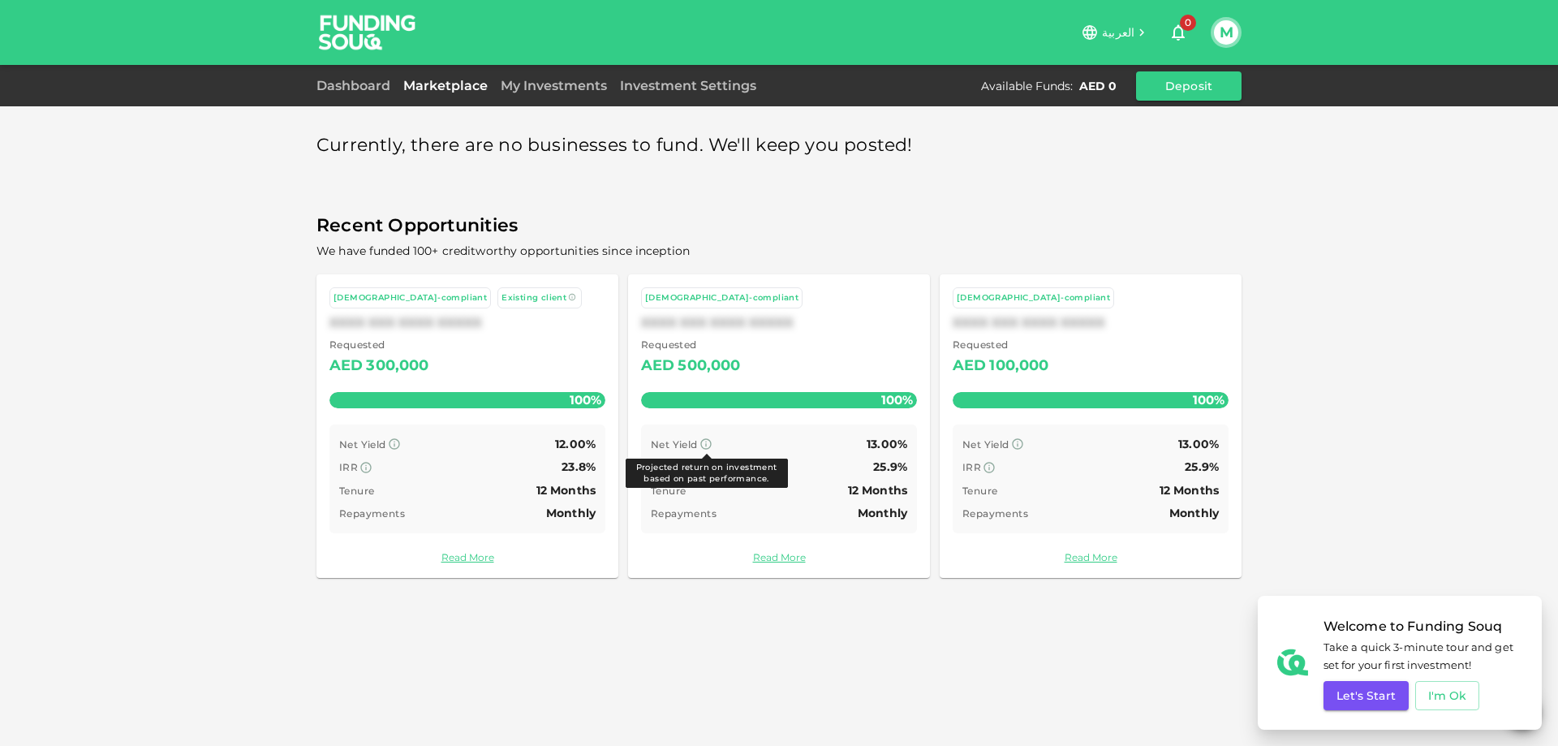
click at [705, 446] on icon at bounding box center [706, 443] width 13 height 13
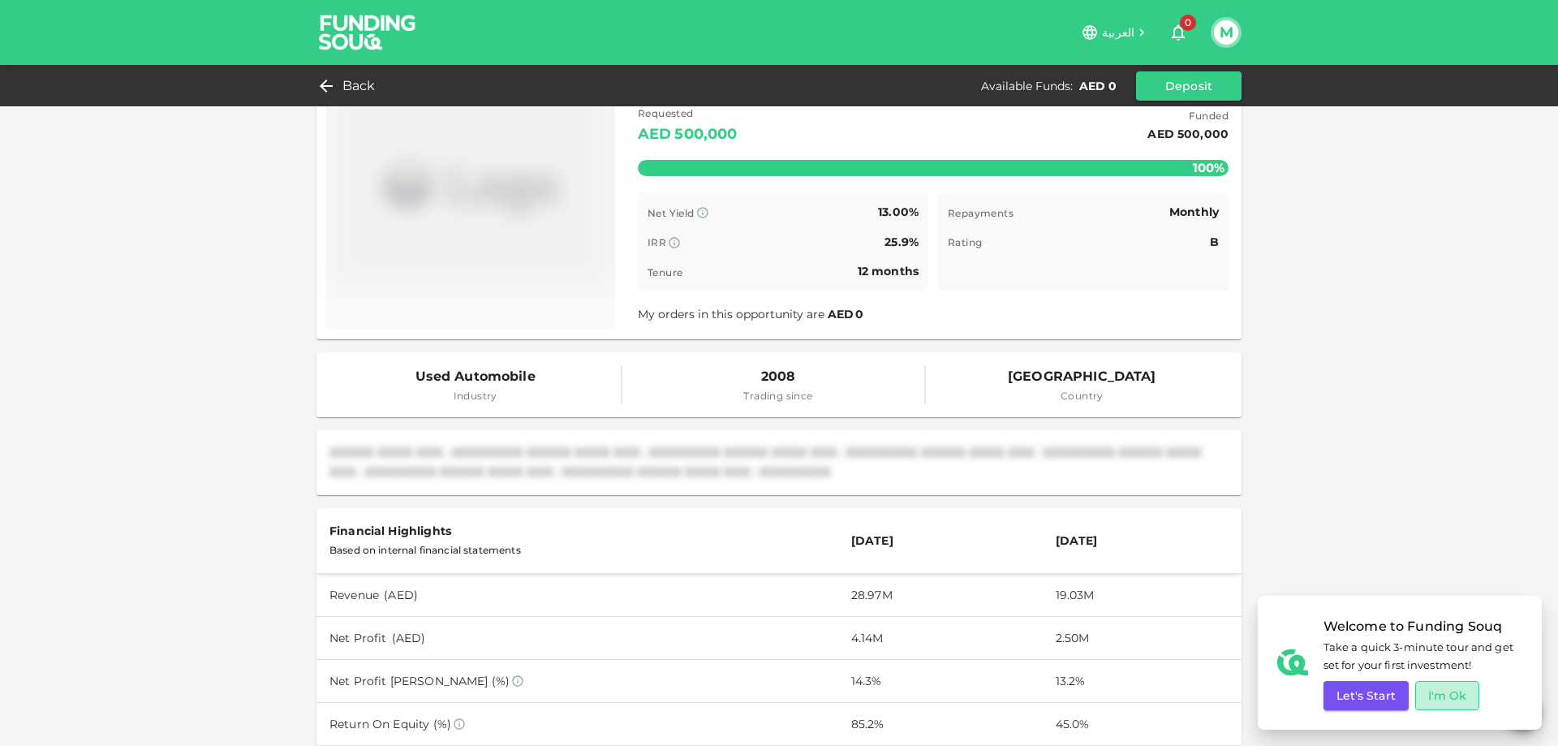
click at [1427, 701] on button "I'm Ok" at bounding box center [1447, 695] width 65 height 29
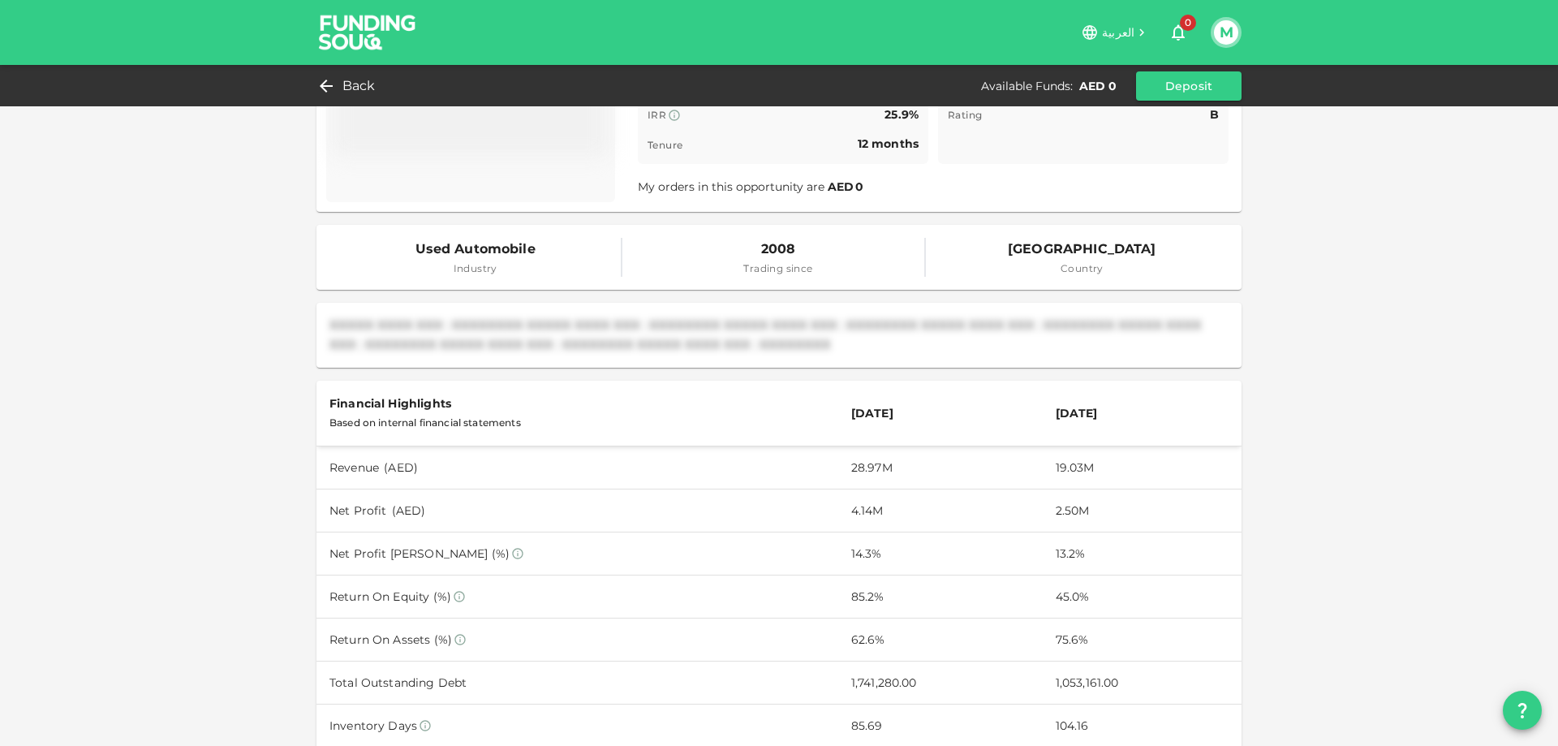
scroll to position [243, 0]
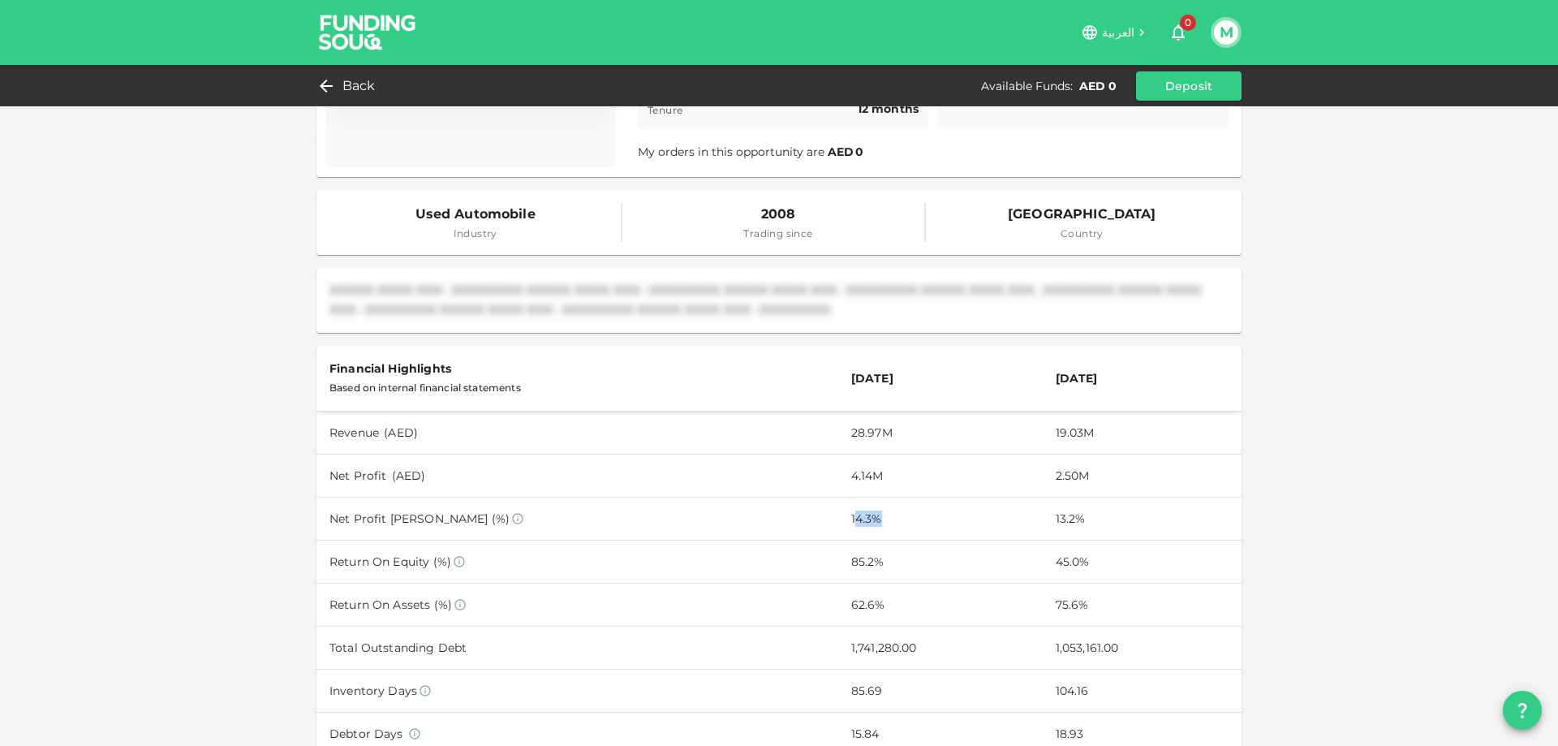
drag, startPoint x: 825, startPoint y: 520, endPoint x: 863, endPoint y: 526, distance: 38.6
click at [863, 526] on td "14.3%" at bounding box center [940, 518] width 205 height 43
click at [838, 521] on td "14.3%" at bounding box center [940, 518] width 205 height 43
drag, startPoint x: 816, startPoint y: 522, endPoint x: 1065, endPoint y: 528, distance: 248.4
click at [1065, 528] on tr "Net Profit [PERSON_NAME] (%) 14.3% 13.2%" at bounding box center [779, 518] width 925 height 43
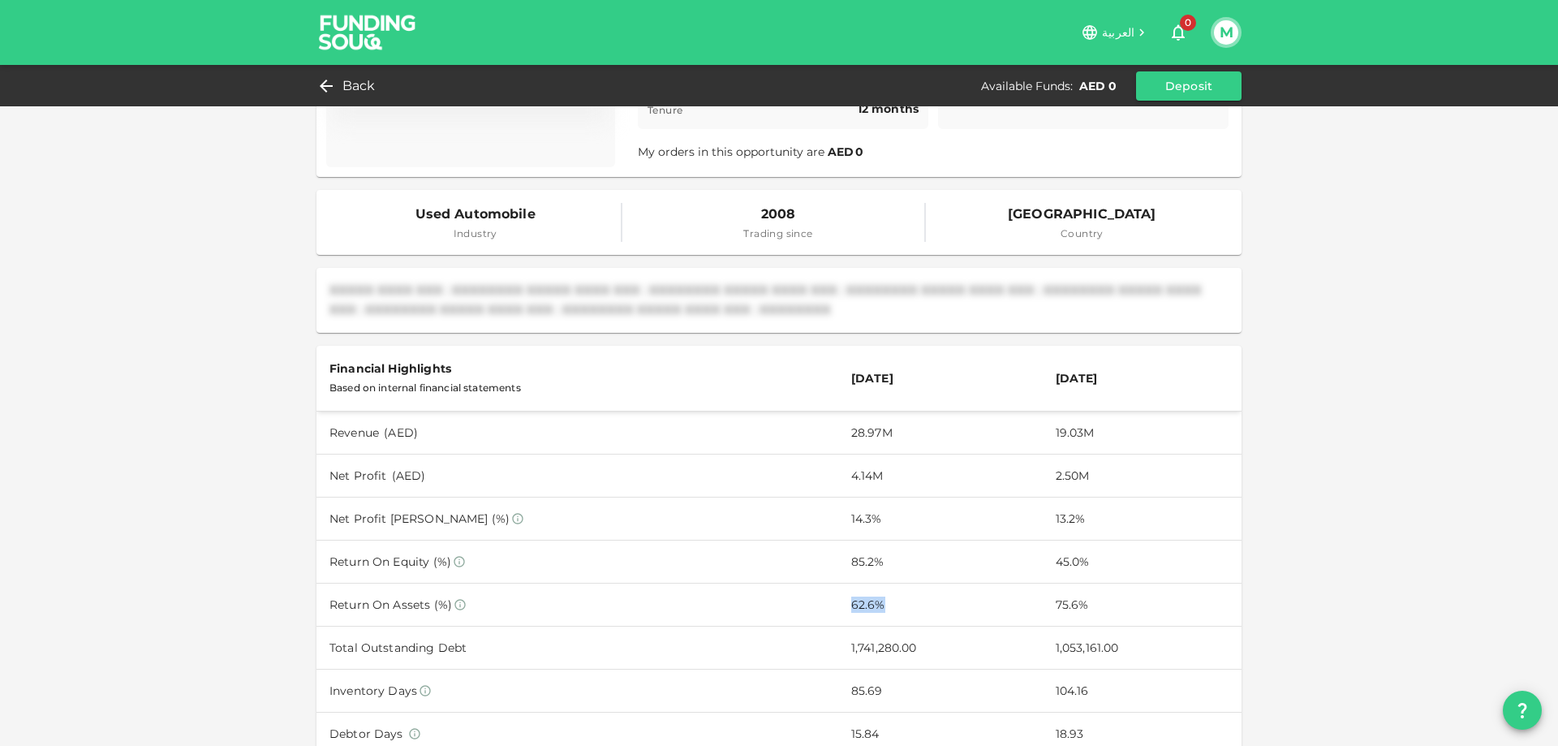
drag, startPoint x: 815, startPoint y: 606, endPoint x: 915, endPoint y: 611, distance: 99.9
click at [915, 611] on td "62.6%" at bounding box center [940, 604] width 205 height 43
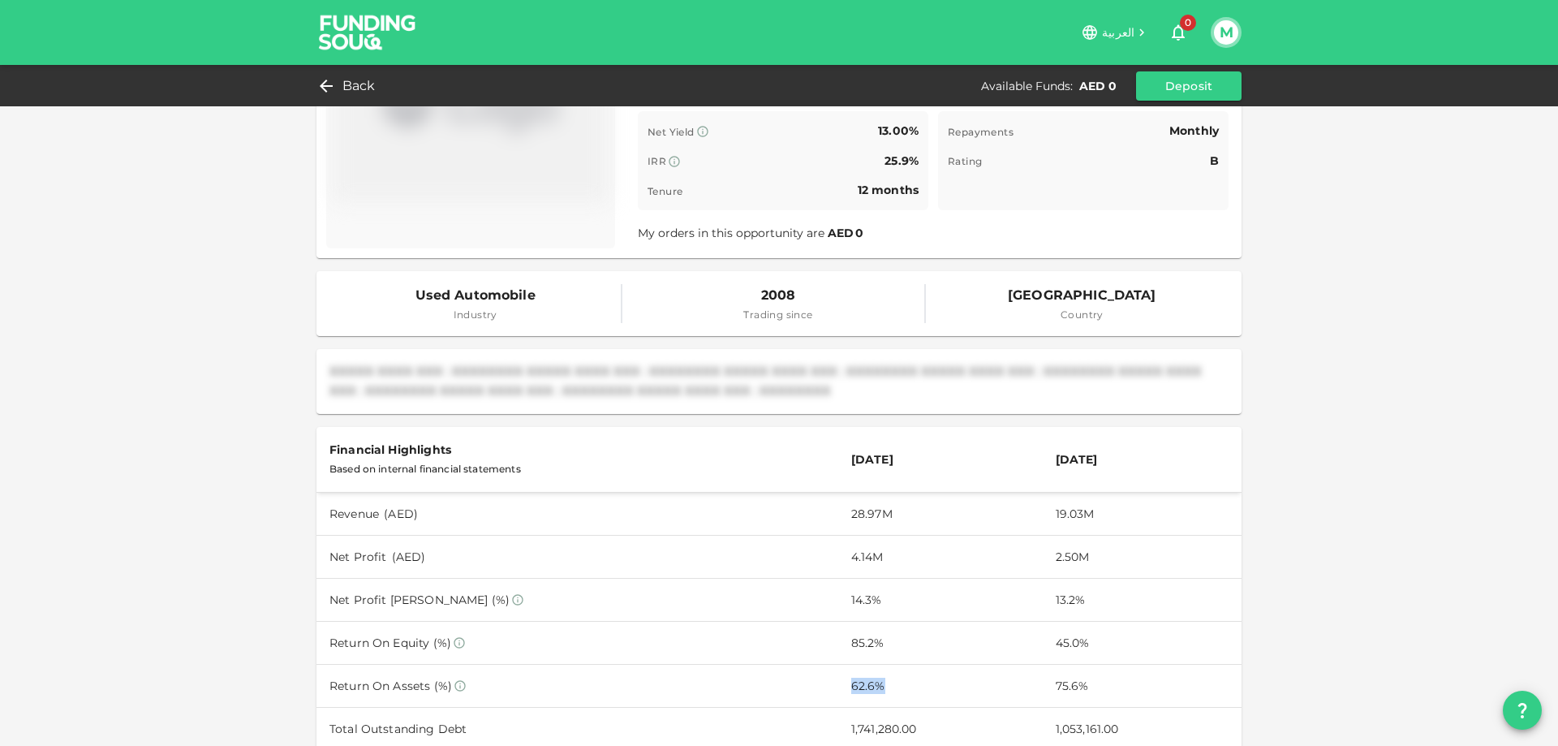
scroll to position [0, 0]
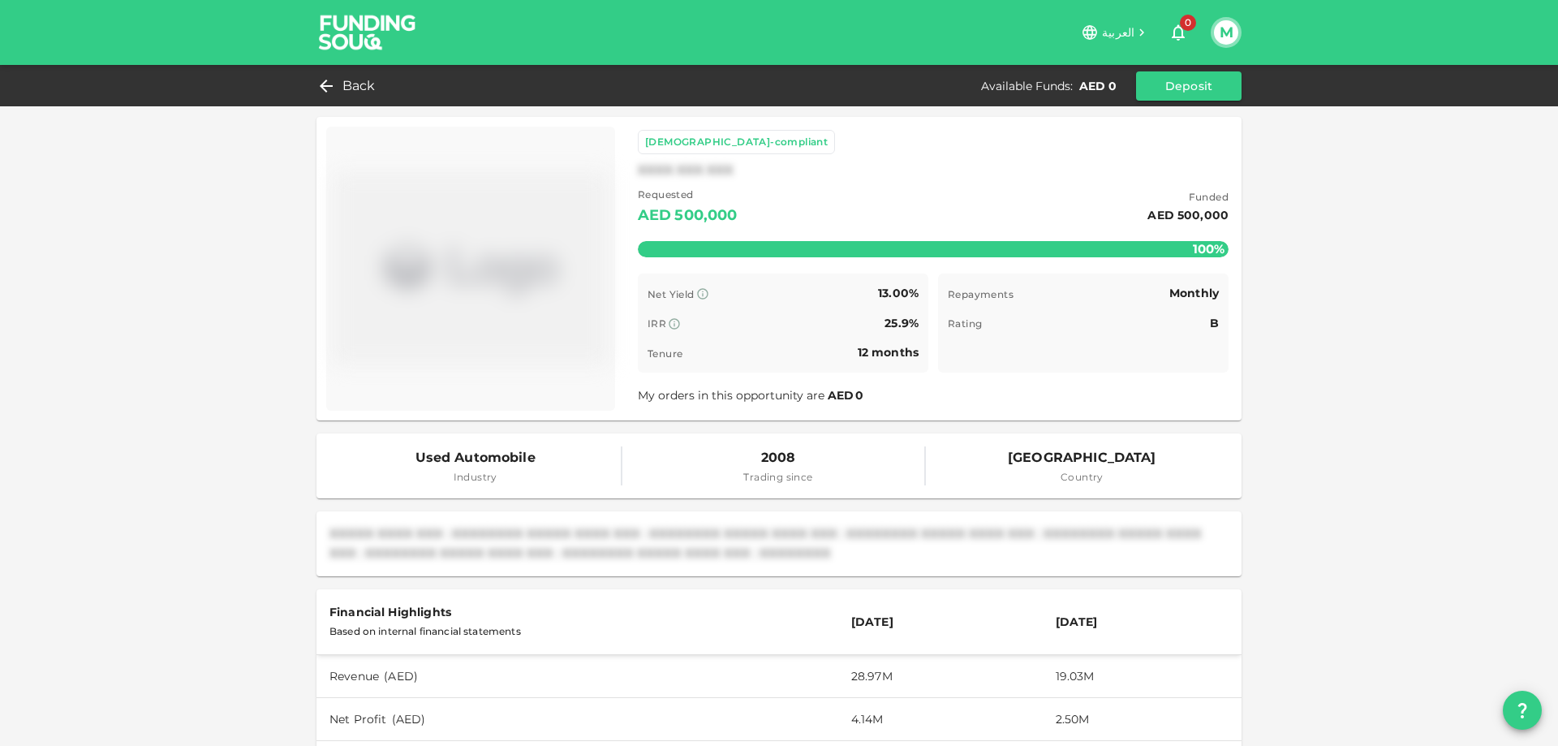
click at [800, 403] on div "My orders in this opportunity are AED 0" at bounding box center [933, 395] width 591 height 19
drag, startPoint x: 735, startPoint y: 402, endPoint x: 861, endPoint y: 391, distance: 126.2
click at [861, 391] on div "My orders in this opportunity are AED 0" at bounding box center [933, 395] width 591 height 19
click at [767, 406] on div "[DEMOGRAPHIC_DATA]-compliant XXXX XXX XXX Requested AED 500,000 Funded AED 500,…" at bounding box center [933, 269] width 617 height 304
click at [689, 230] on div "AED 0" at bounding box center [702, 235] width 26 height 12
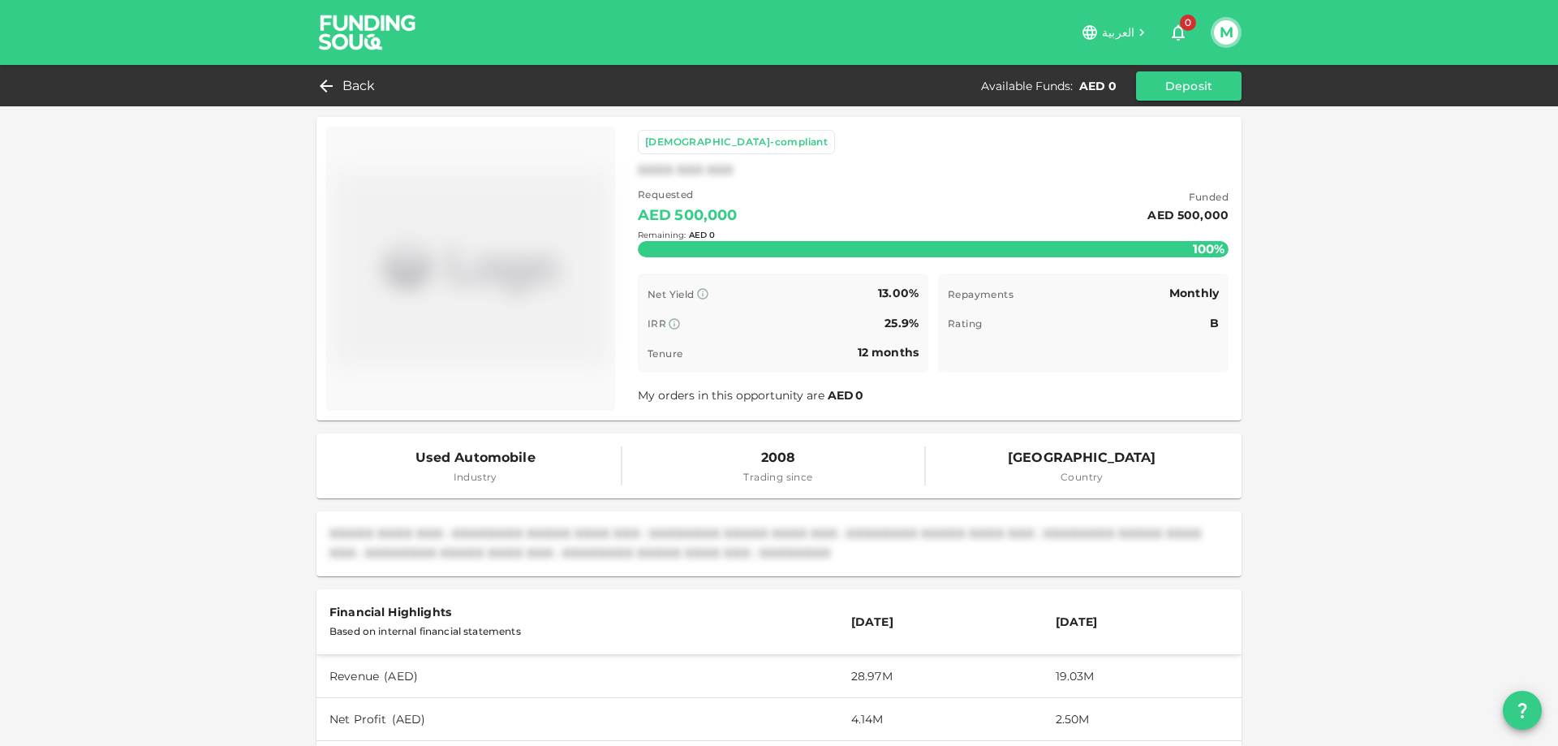
click at [674, 224] on div "Remaining : AED 0" at bounding box center [933, 235] width 591 height 64
click at [348, 82] on span "Back" at bounding box center [359, 86] width 33 height 23
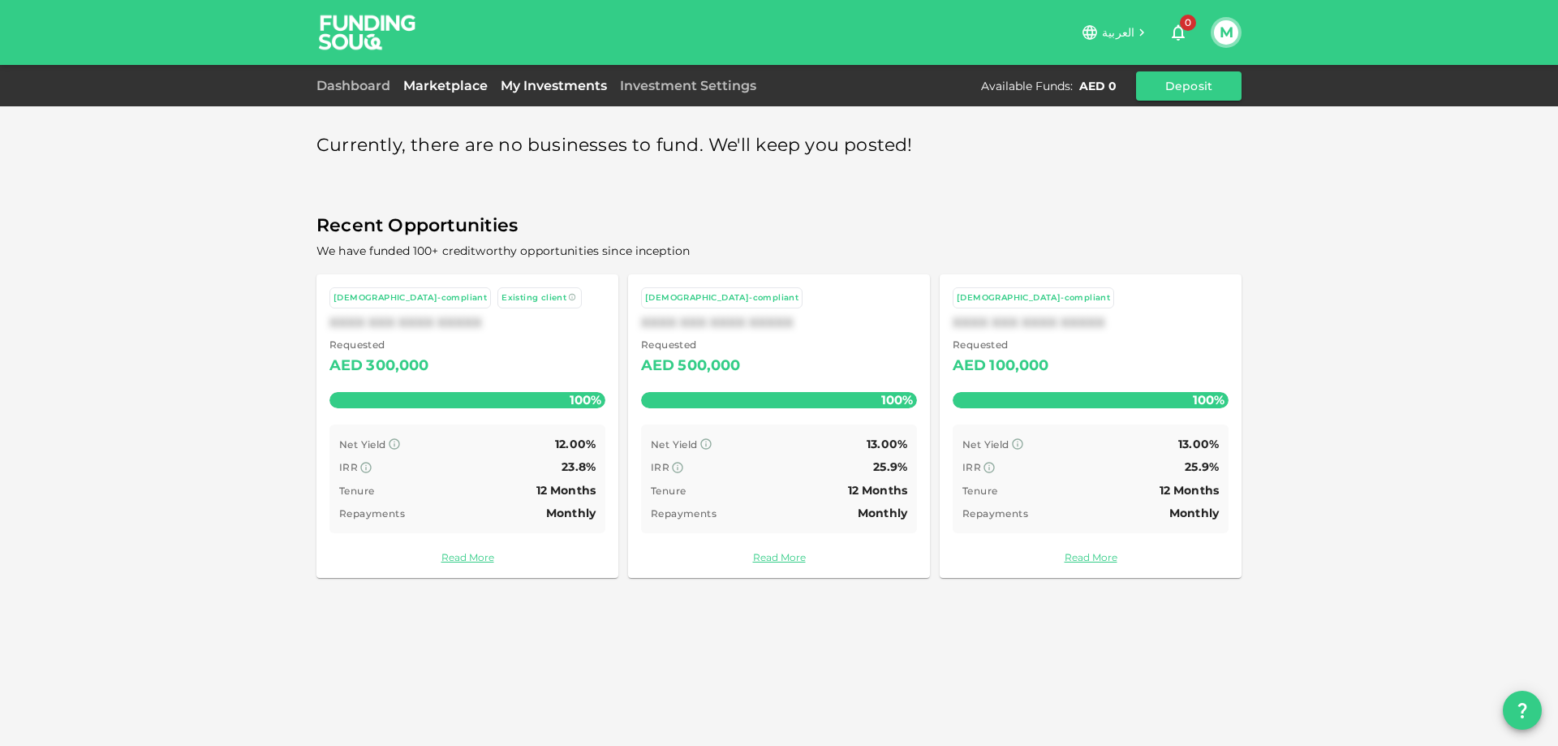
click at [564, 89] on link "My Investments" at bounding box center [553, 85] width 119 height 15
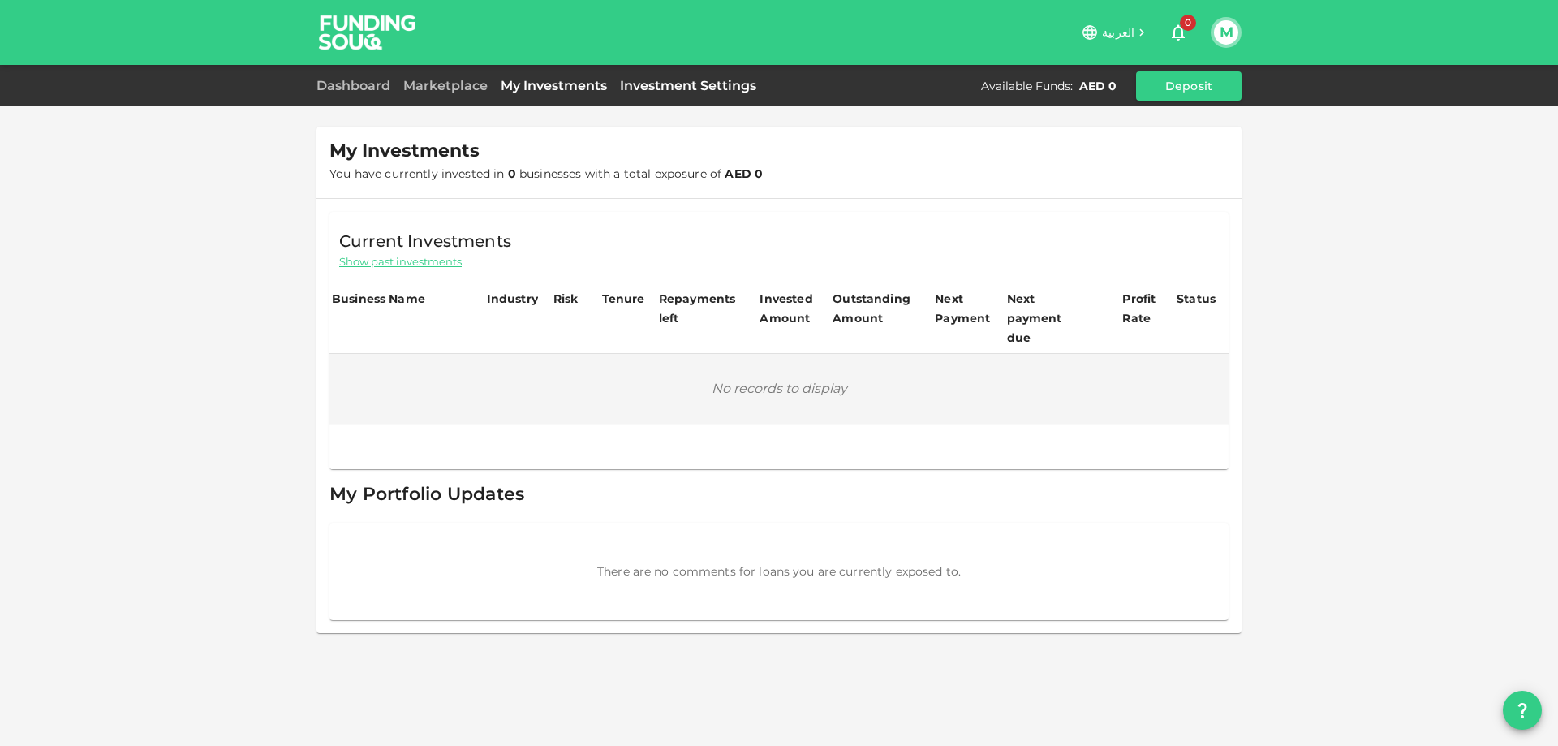
click at [700, 90] on link "Investment Settings" at bounding box center [688, 85] width 149 height 15
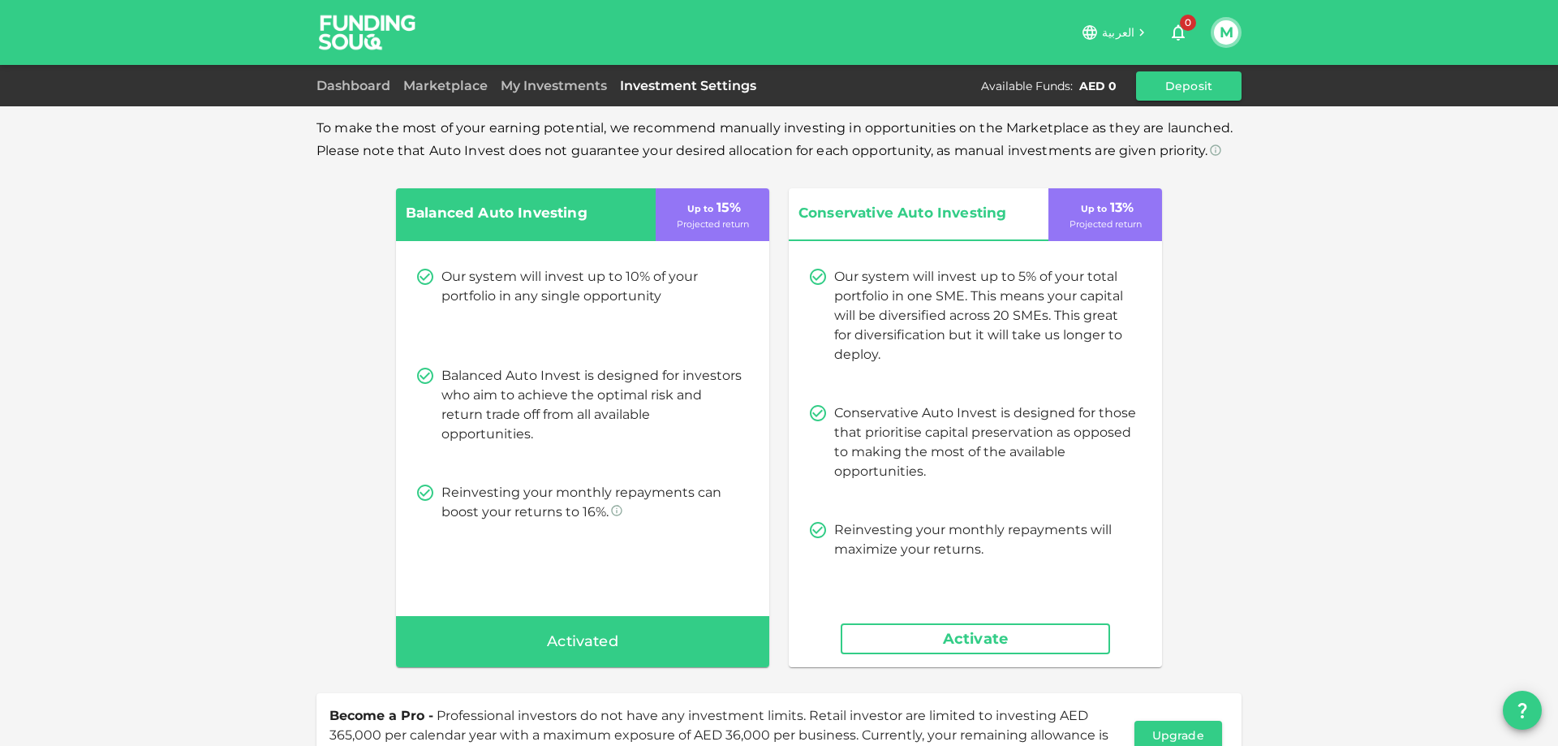
click at [722, 208] on p "Up to 15 %" at bounding box center [712, 207] width 57 height 19
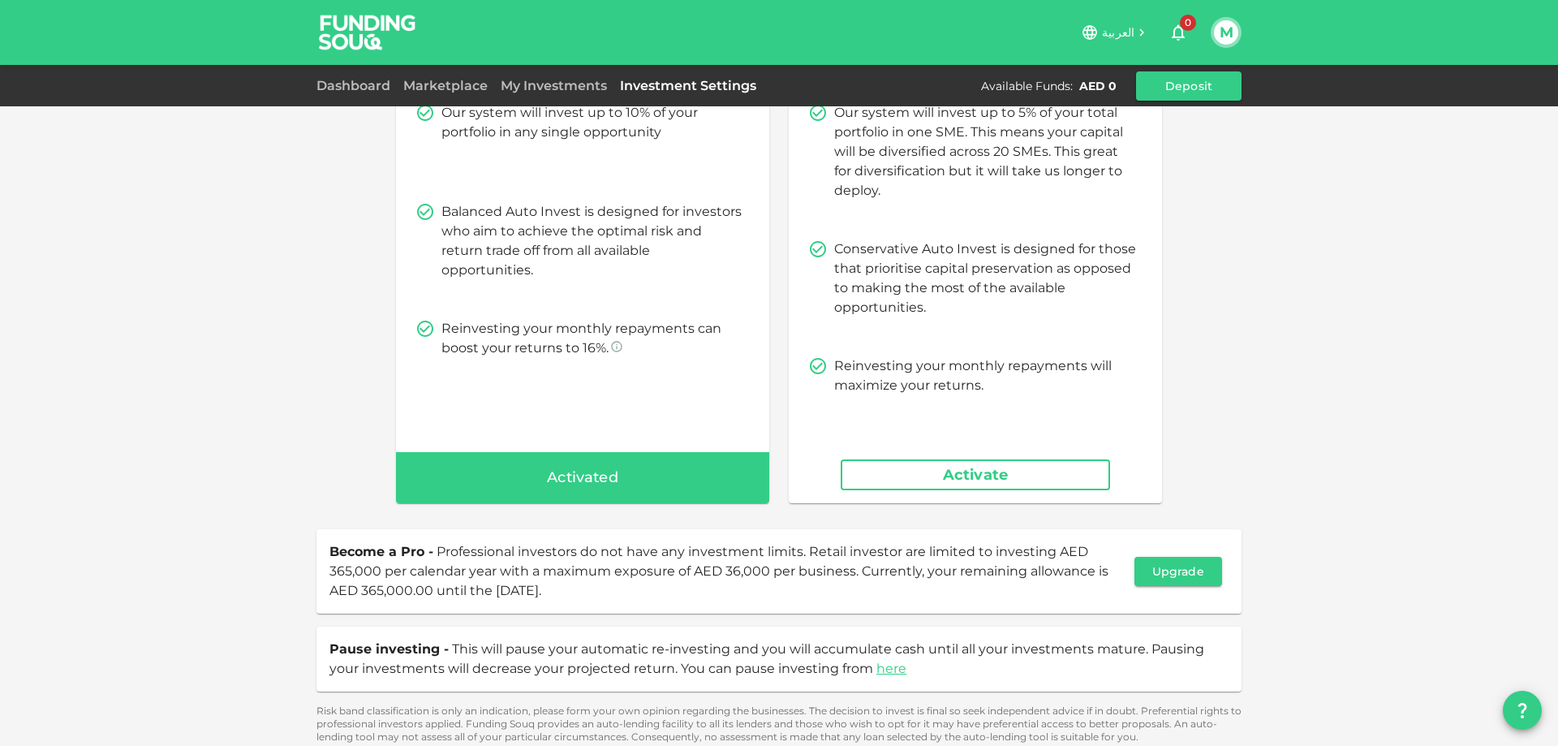
scroll to position [171, 0]
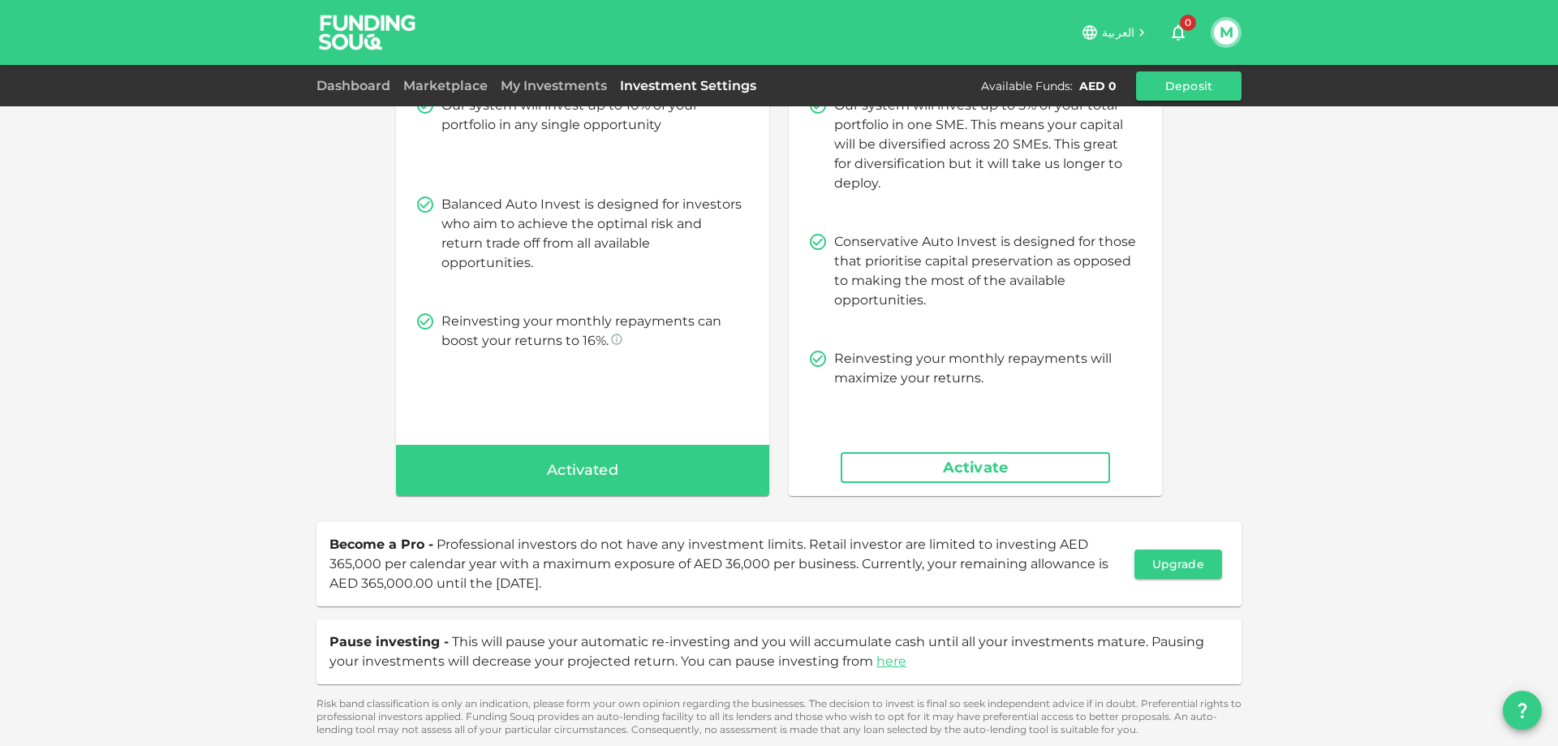
click at [943, 473] on button "Activate" at bounding box center [975, 467] width 269 height 31
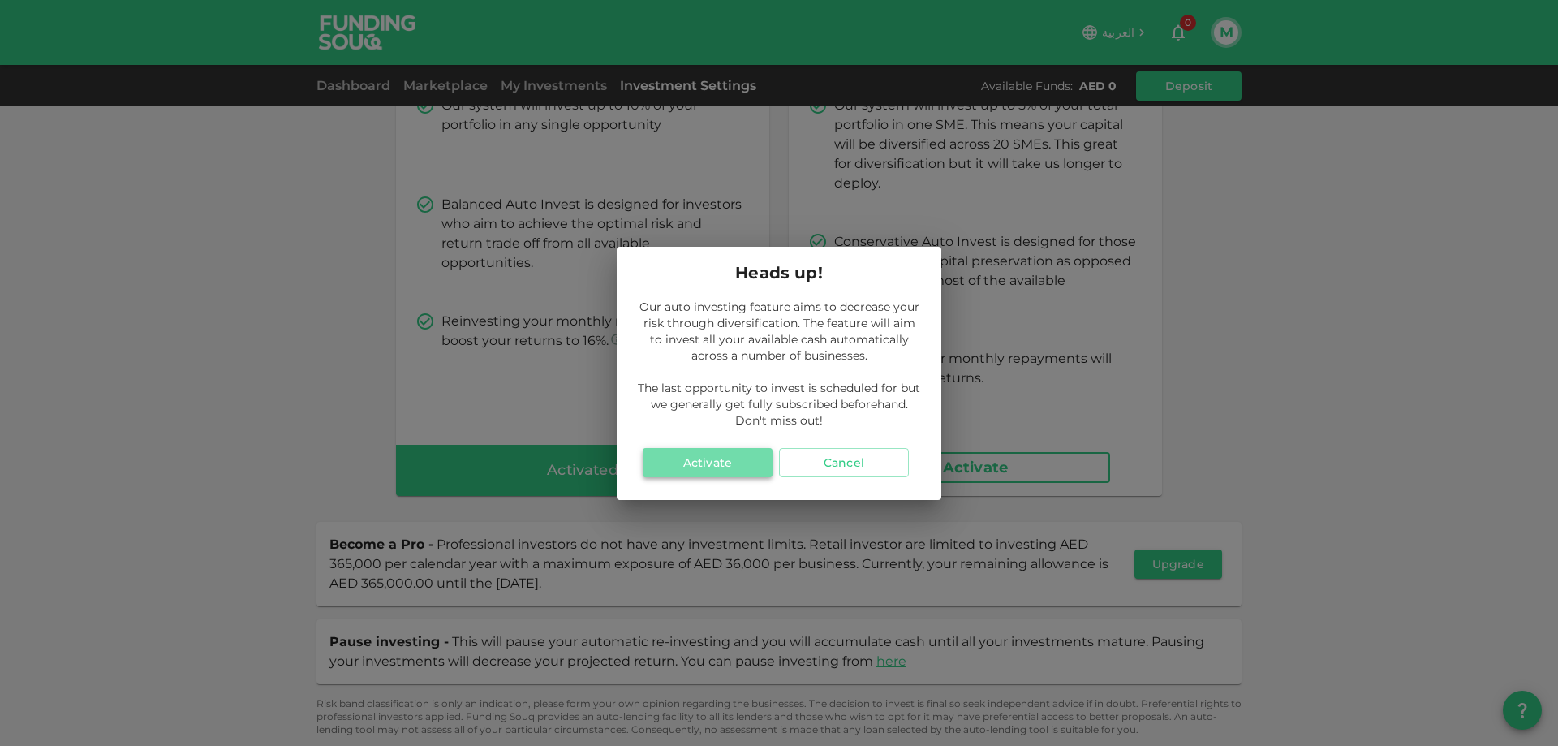
click at [714, 459] on button "Activate" at bounding box center [708, 462] width 130 height 29
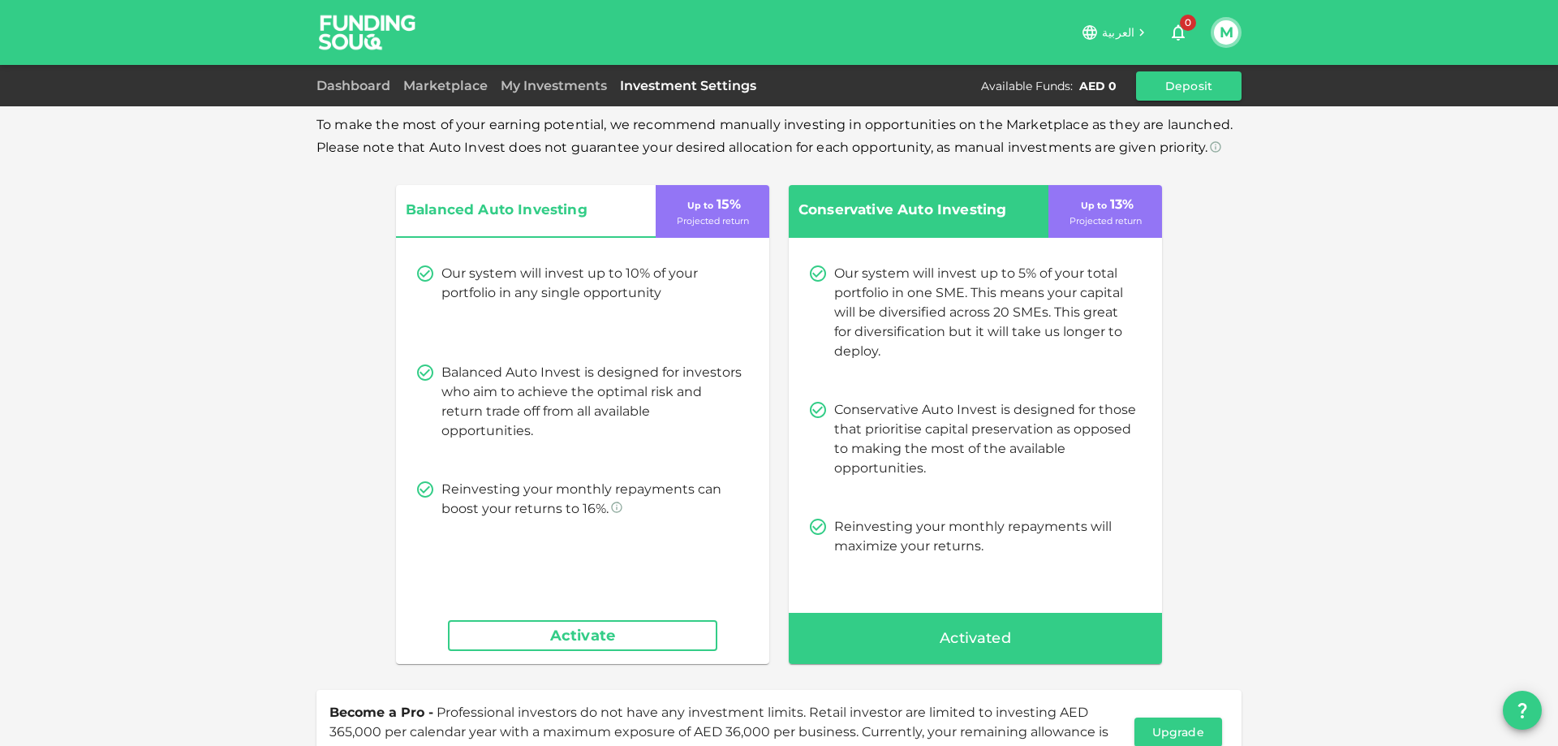
scroll to position [0, 0]
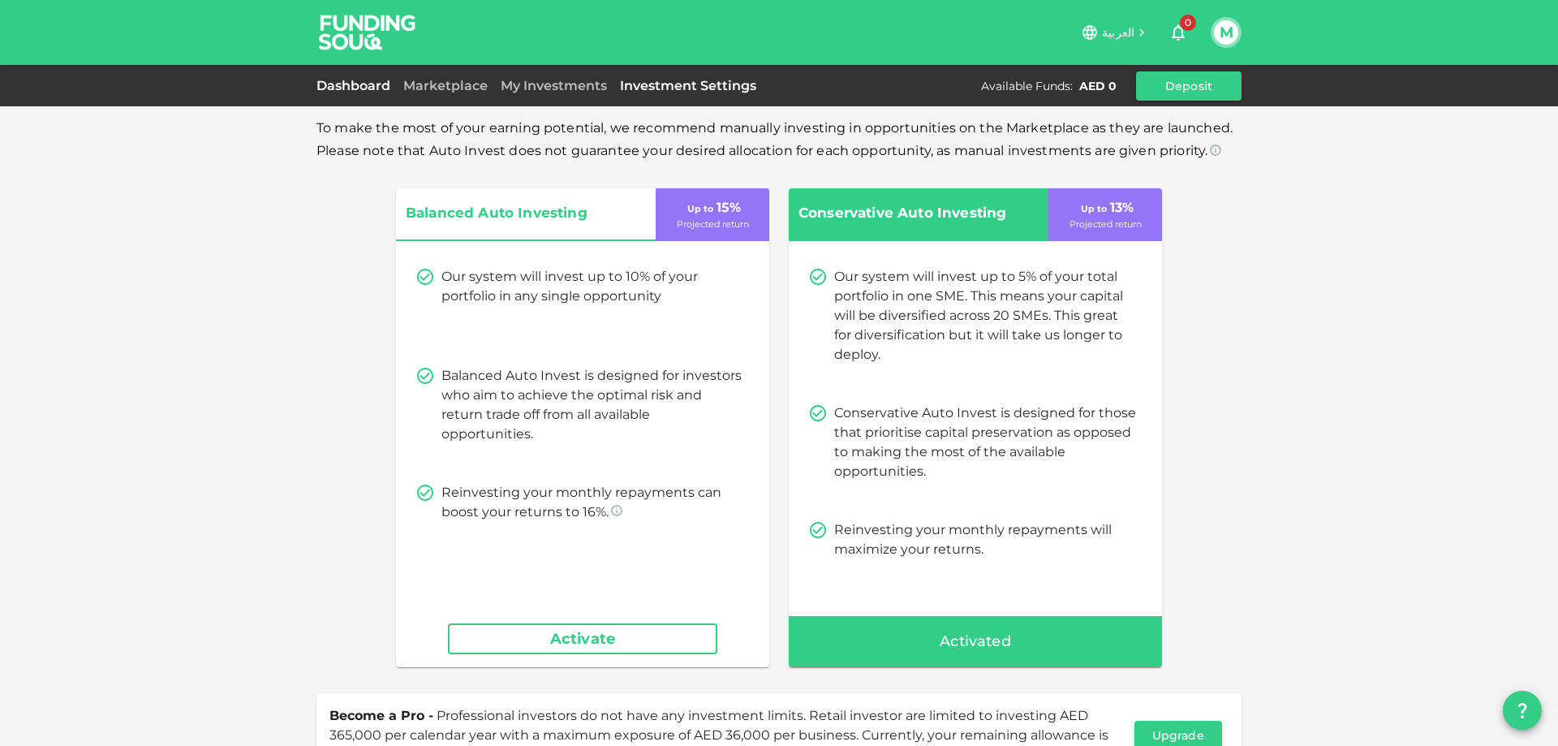
click at [355, 87] on link "Dashboard" at bounding box center [357, 85] width 80 height 15
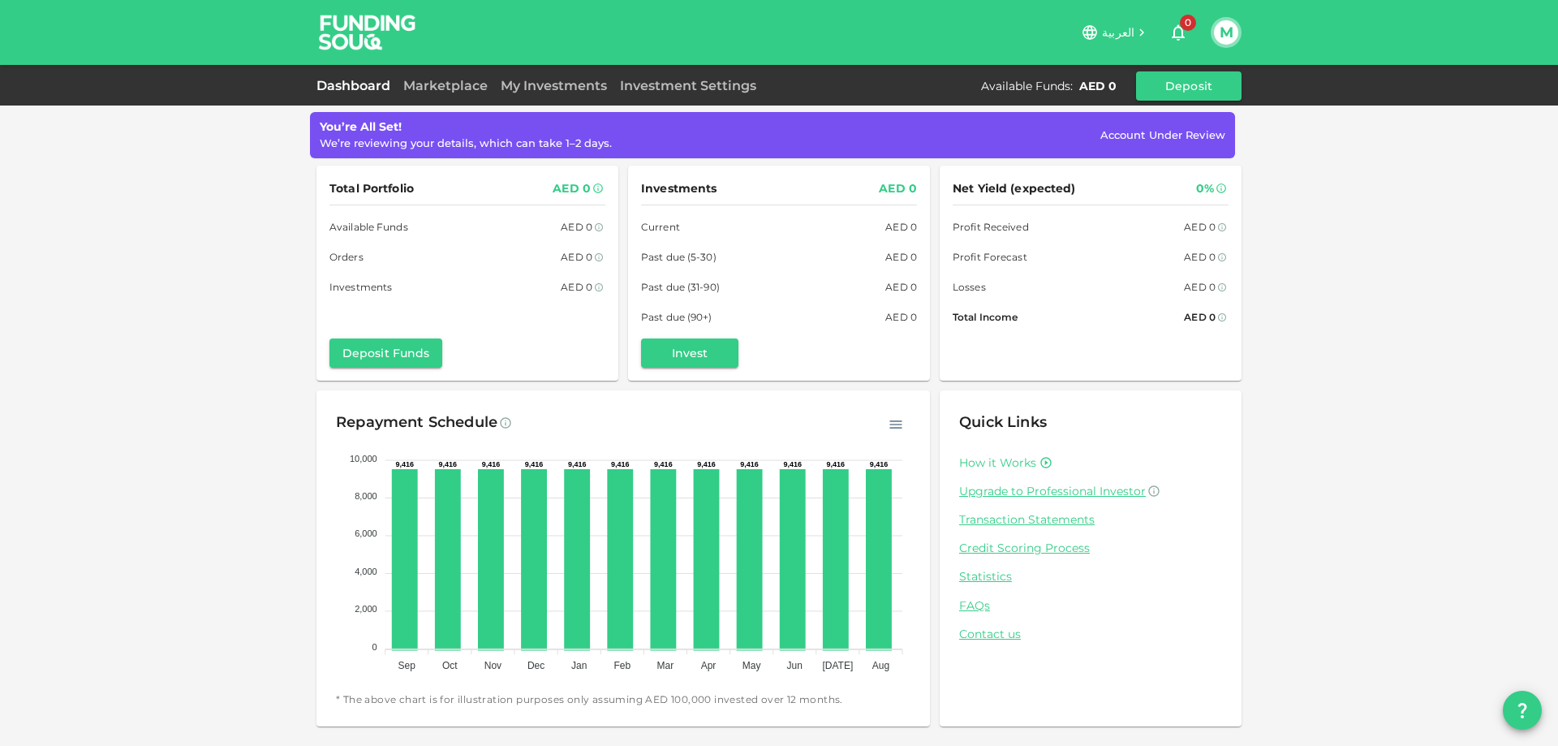
click at [988, 461] on link "How it Works" at bounding box center [997, 462] width 77 height 15
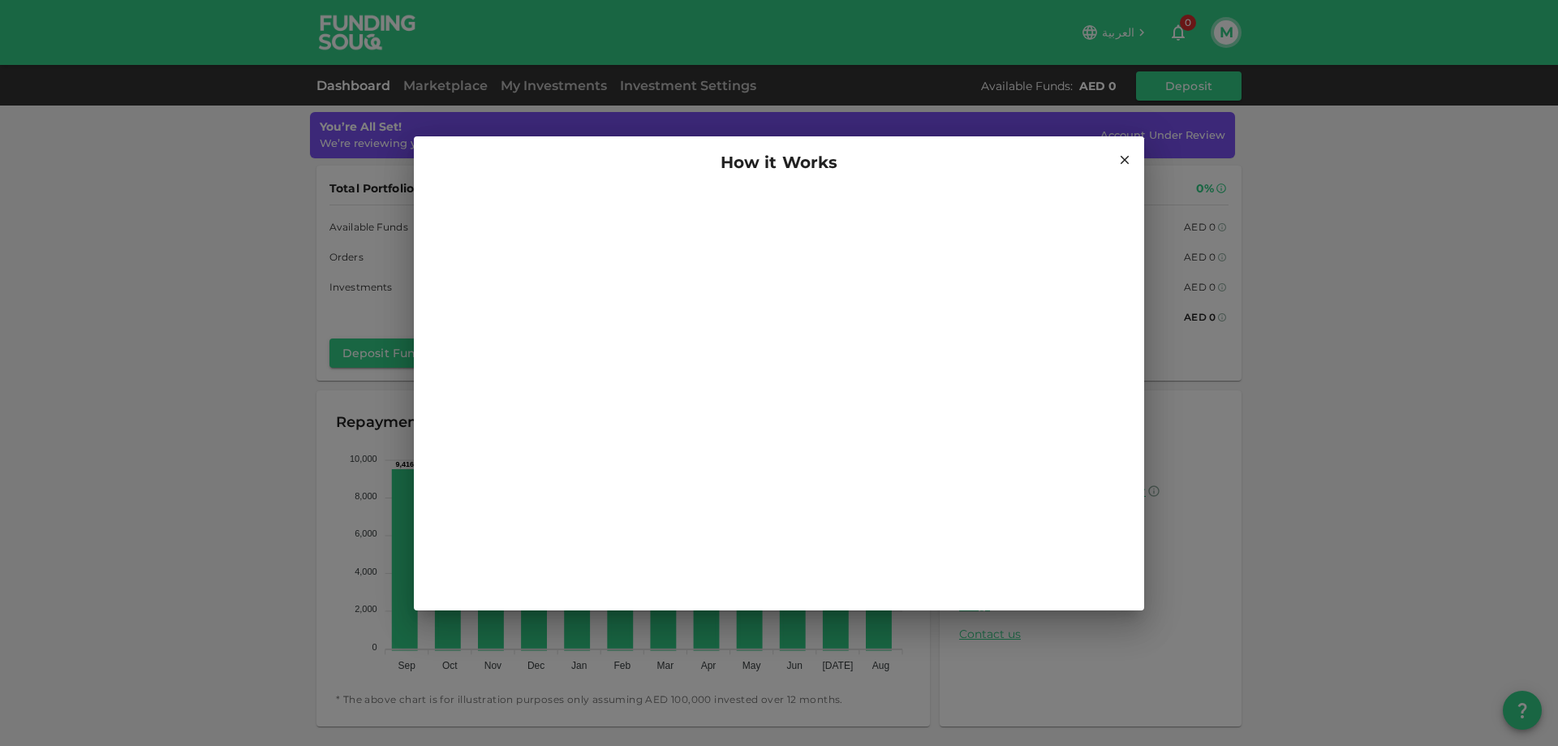
click at [1124, 166] on icon at bounding box center [1125, 160] width 15 height 15
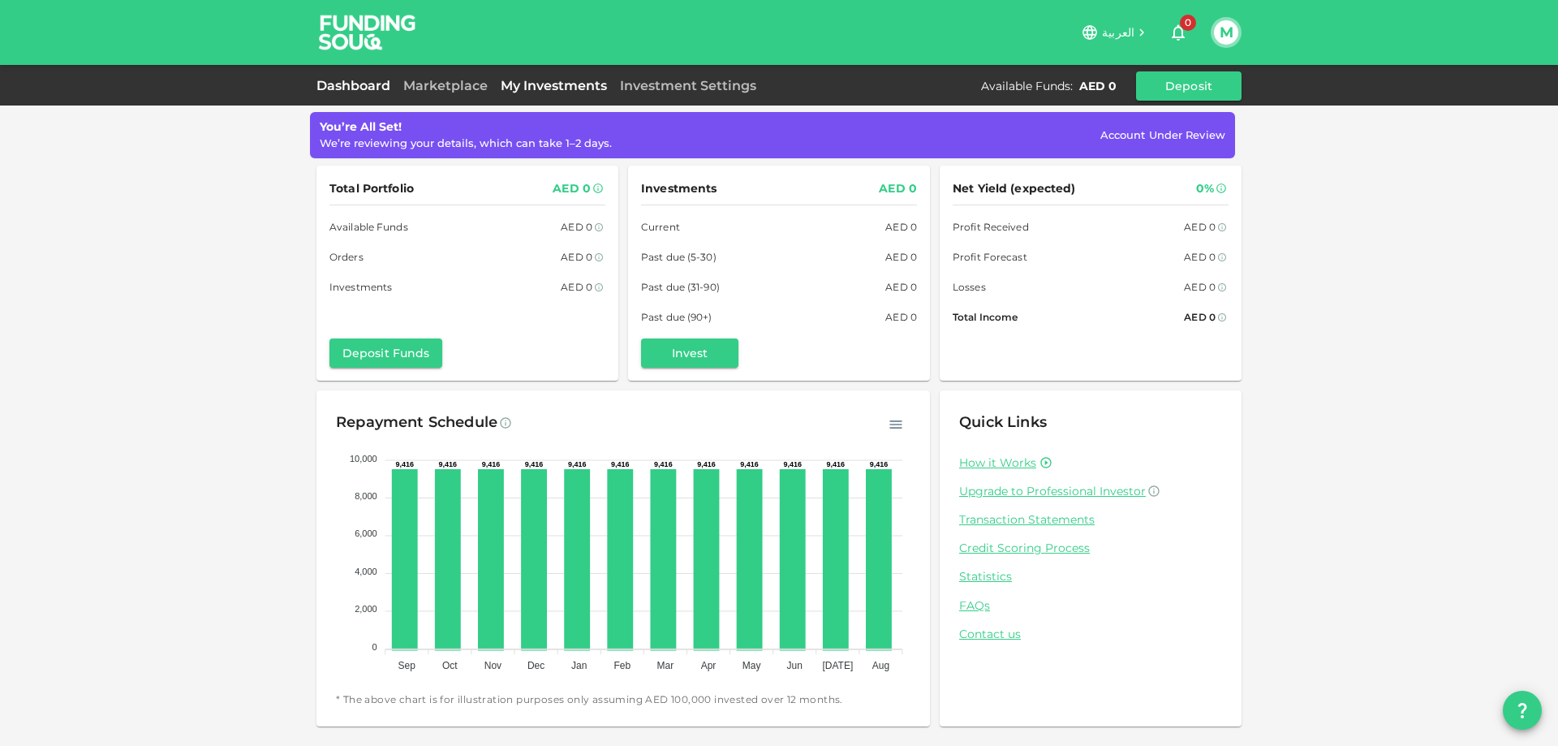
click at [592, 92] on link "My Investments" at bounding box center [553, 85] width 119 height 15
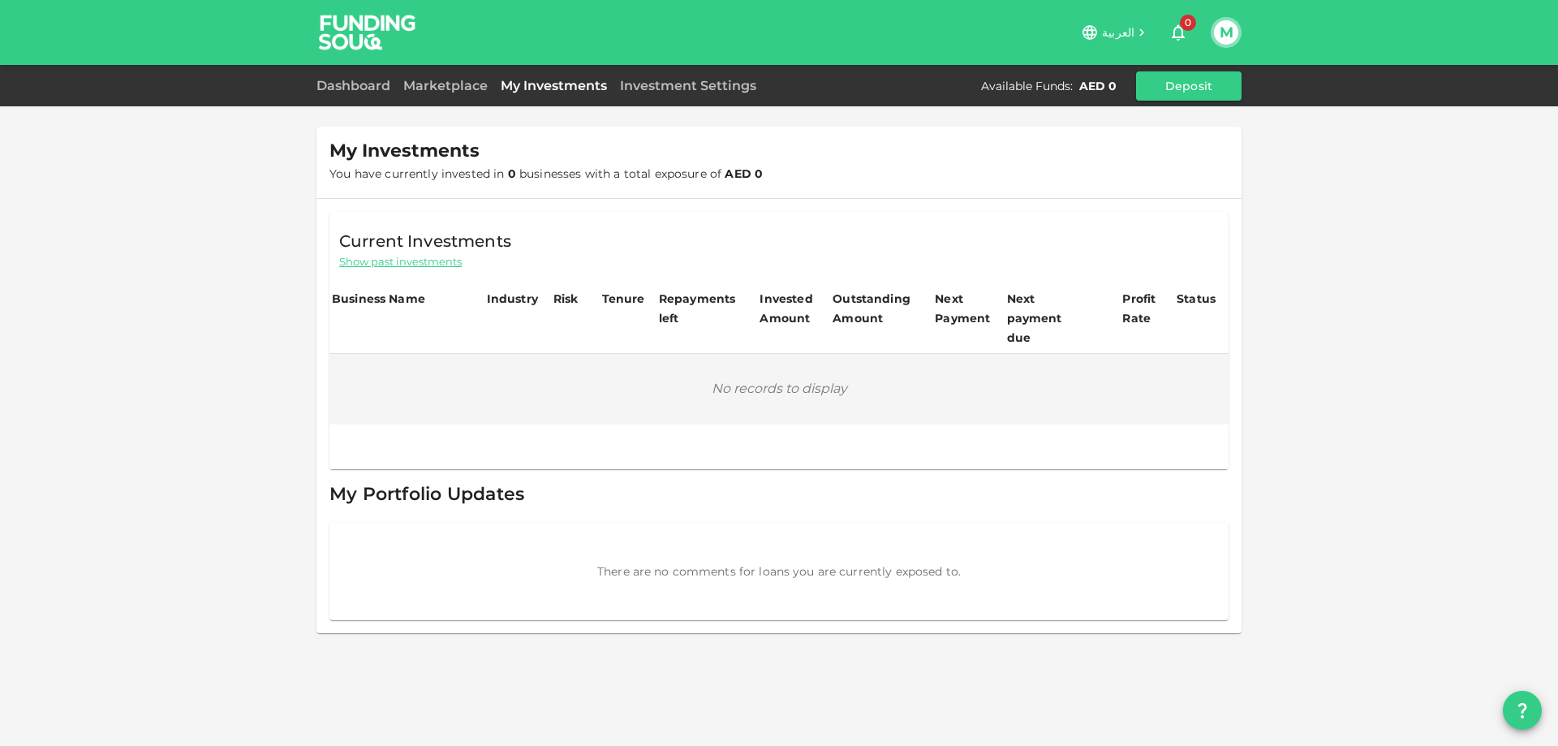
click at [523, 185] on div "My Investments You have currently invested in 0 businesses with a total exposur…" at bounding box center [779, 162] width 925 height 71
click at [649, 81] on link "Investment Settings" at bounding box center [688, 85] width 149 height 15
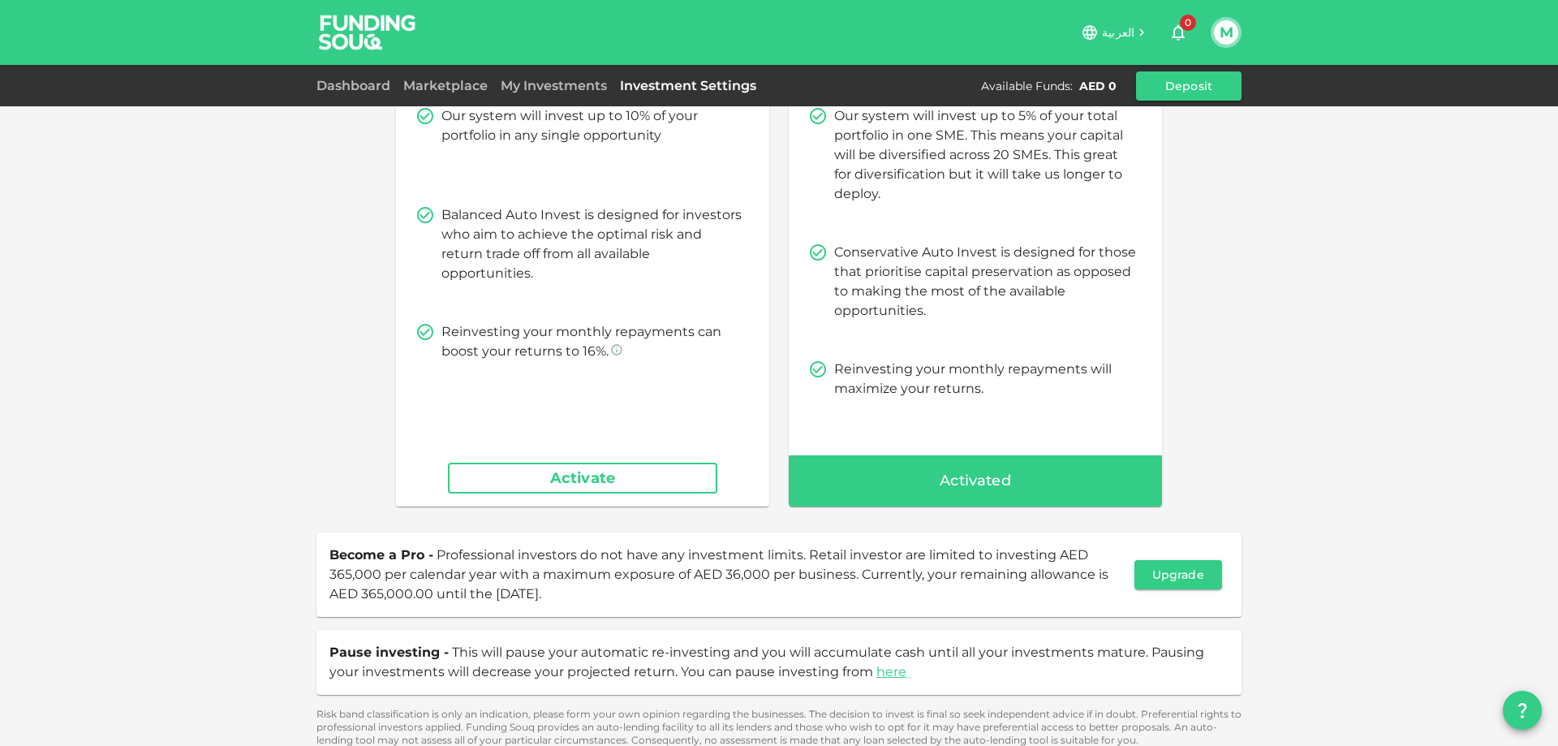
scroll to position [171, 0]
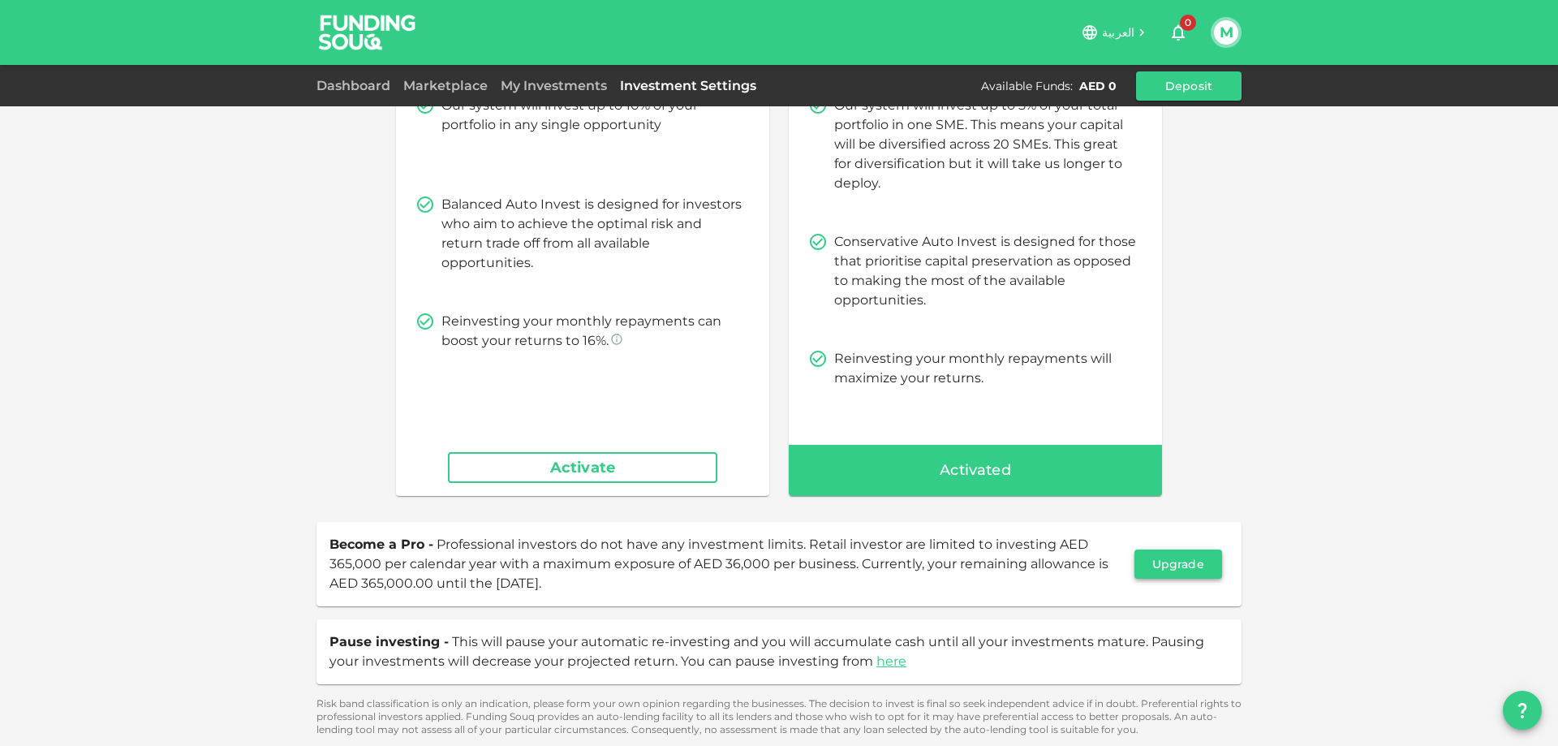
click at [1151, 563] on button "Upgrade" at bounding box center [1179, 563] width 88 height 29
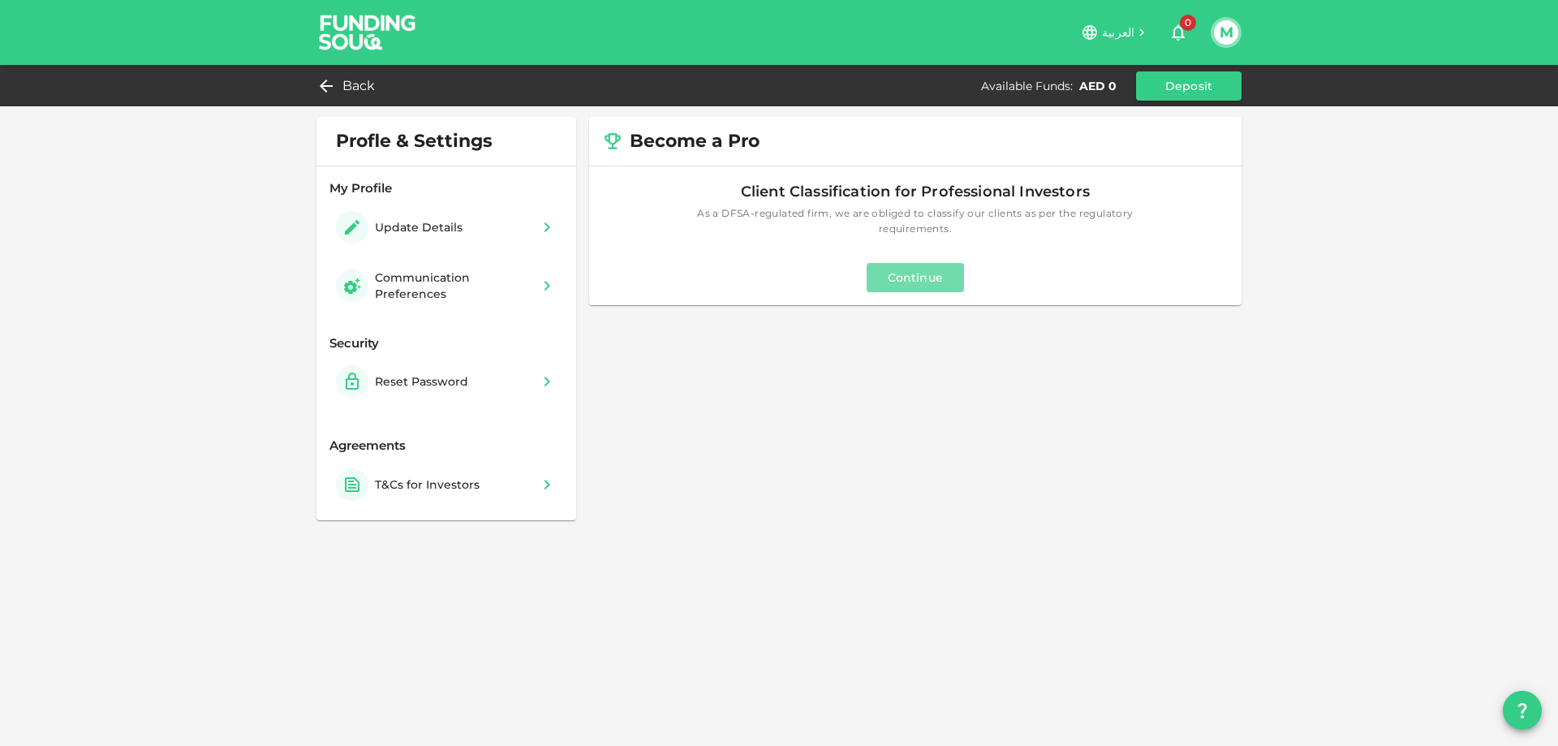
click at [921, 274] on button "Continue" at bounding box center [915, 277] width 97 height 29
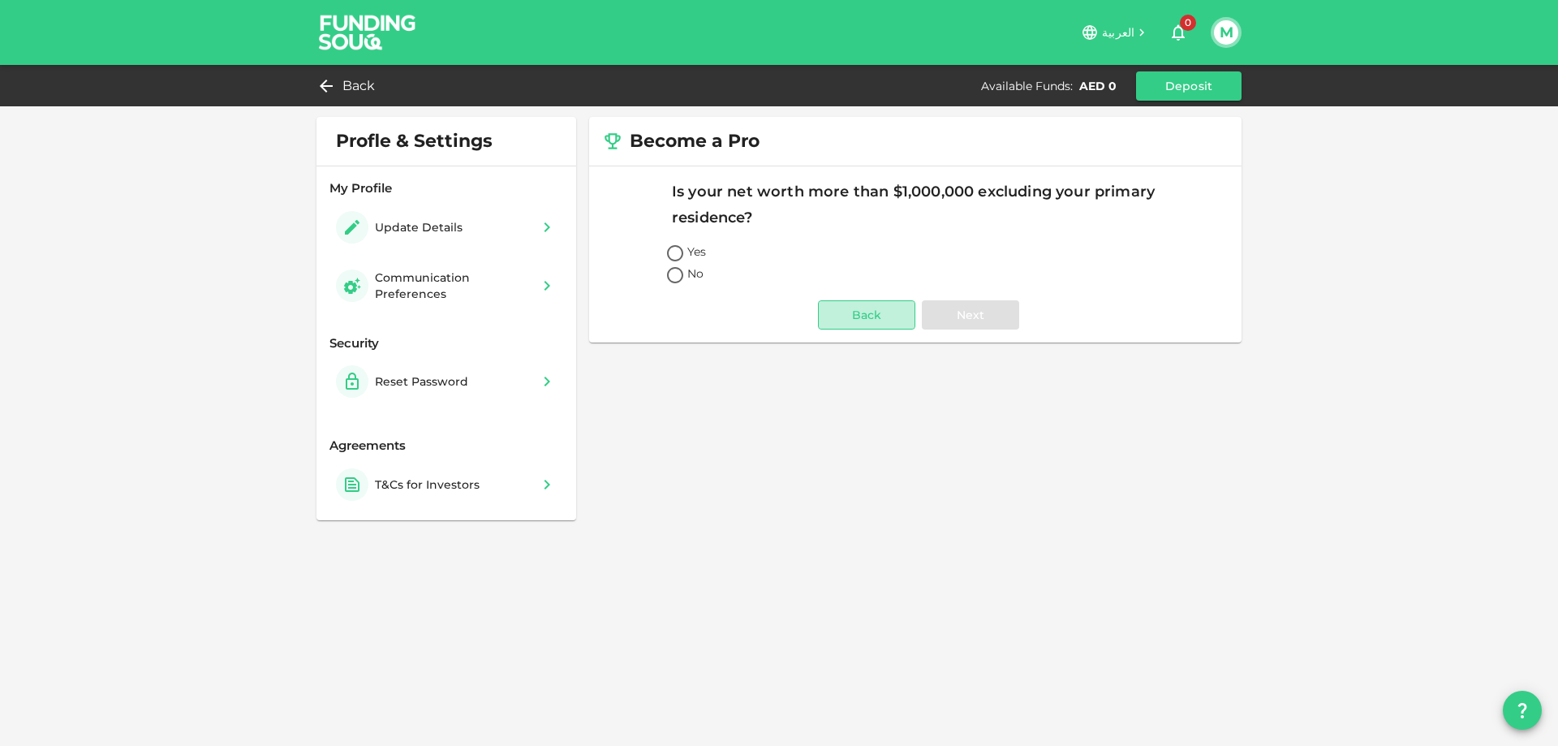
click at [877, 308] on button "Back" at bounding box center [866, 314] width 97 height 29
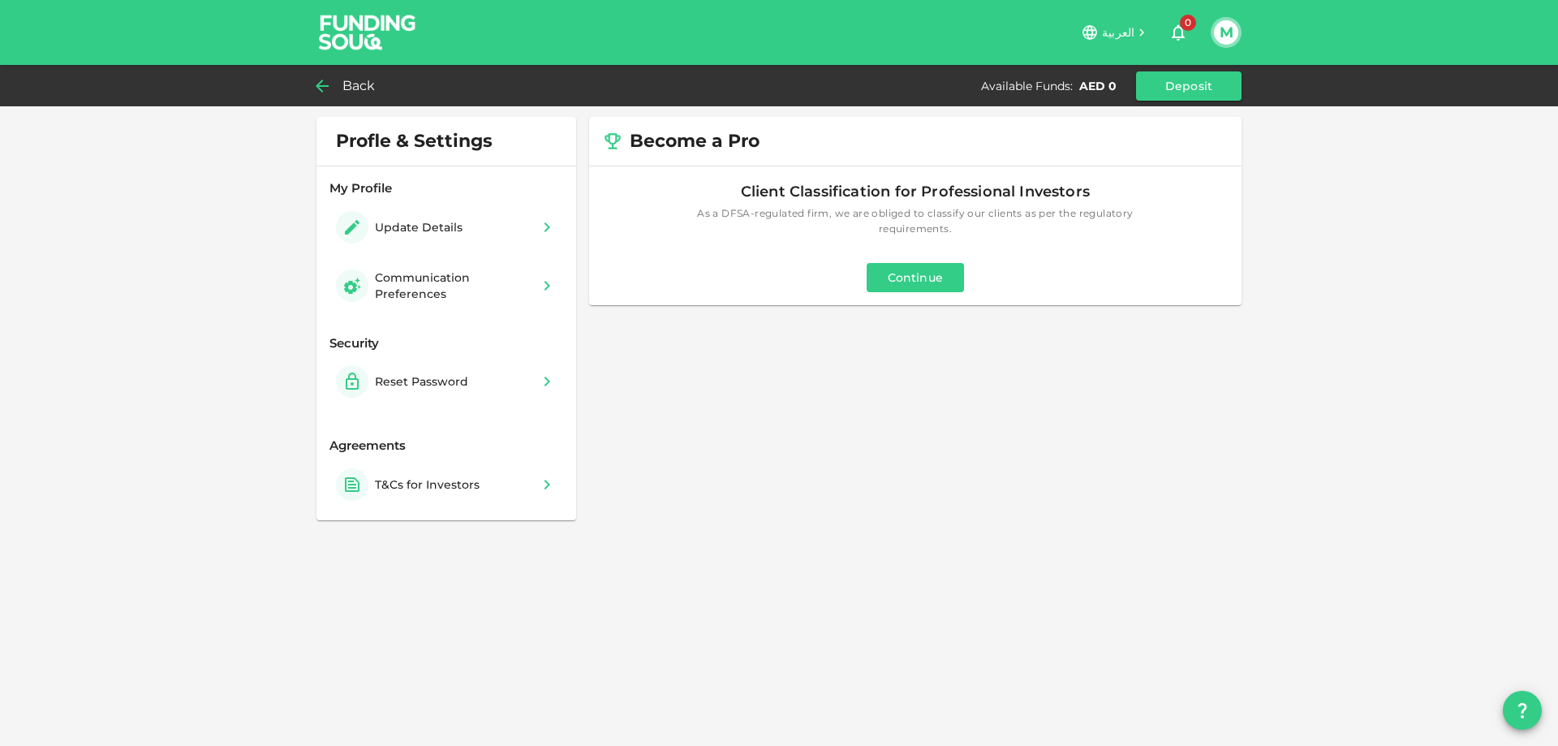
click at [337, 88] on div "Back" at bounding box center [350, 86] width 66 height 23
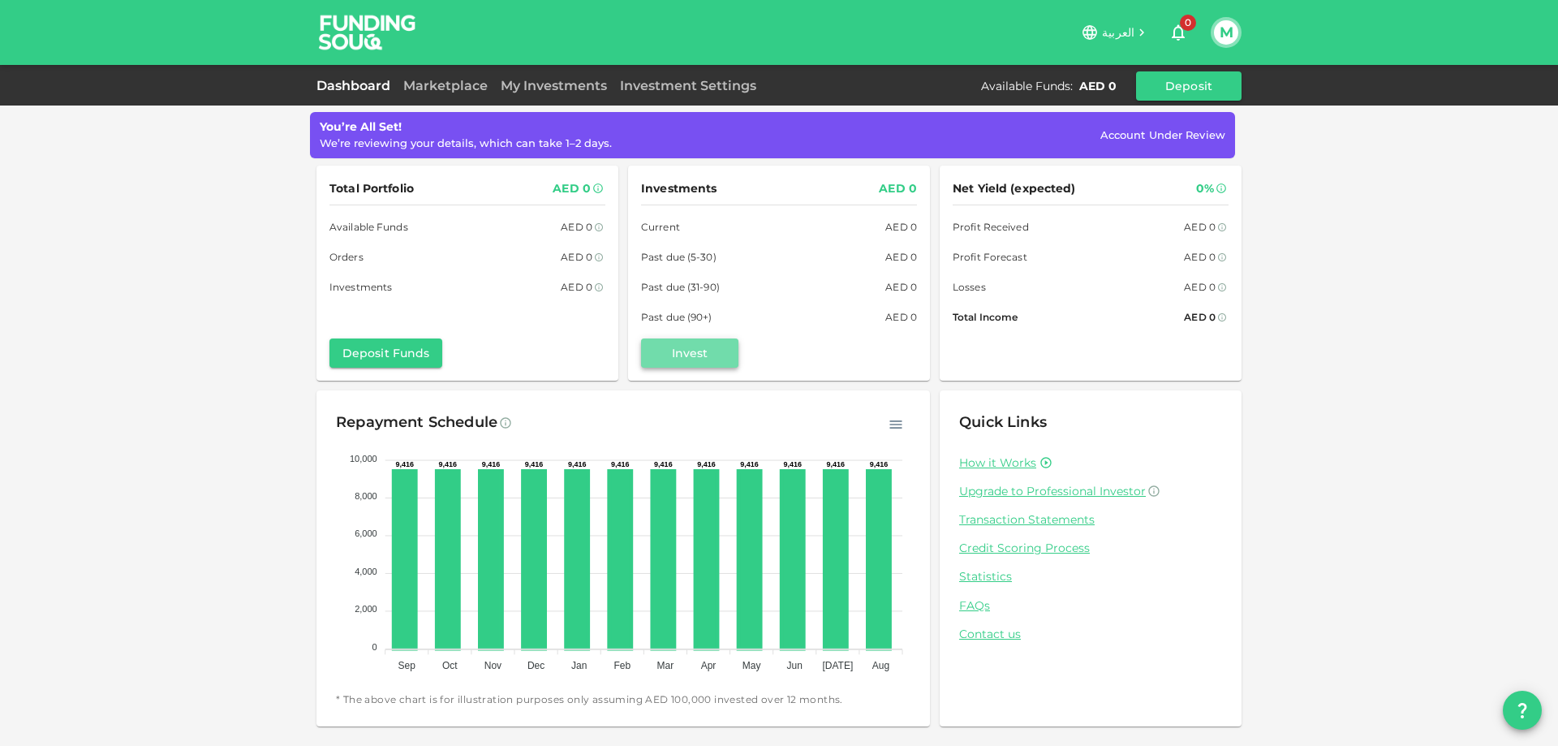
click at [687, 343] on button "Invest" at bounding box center [689, 352] width 97 height 29
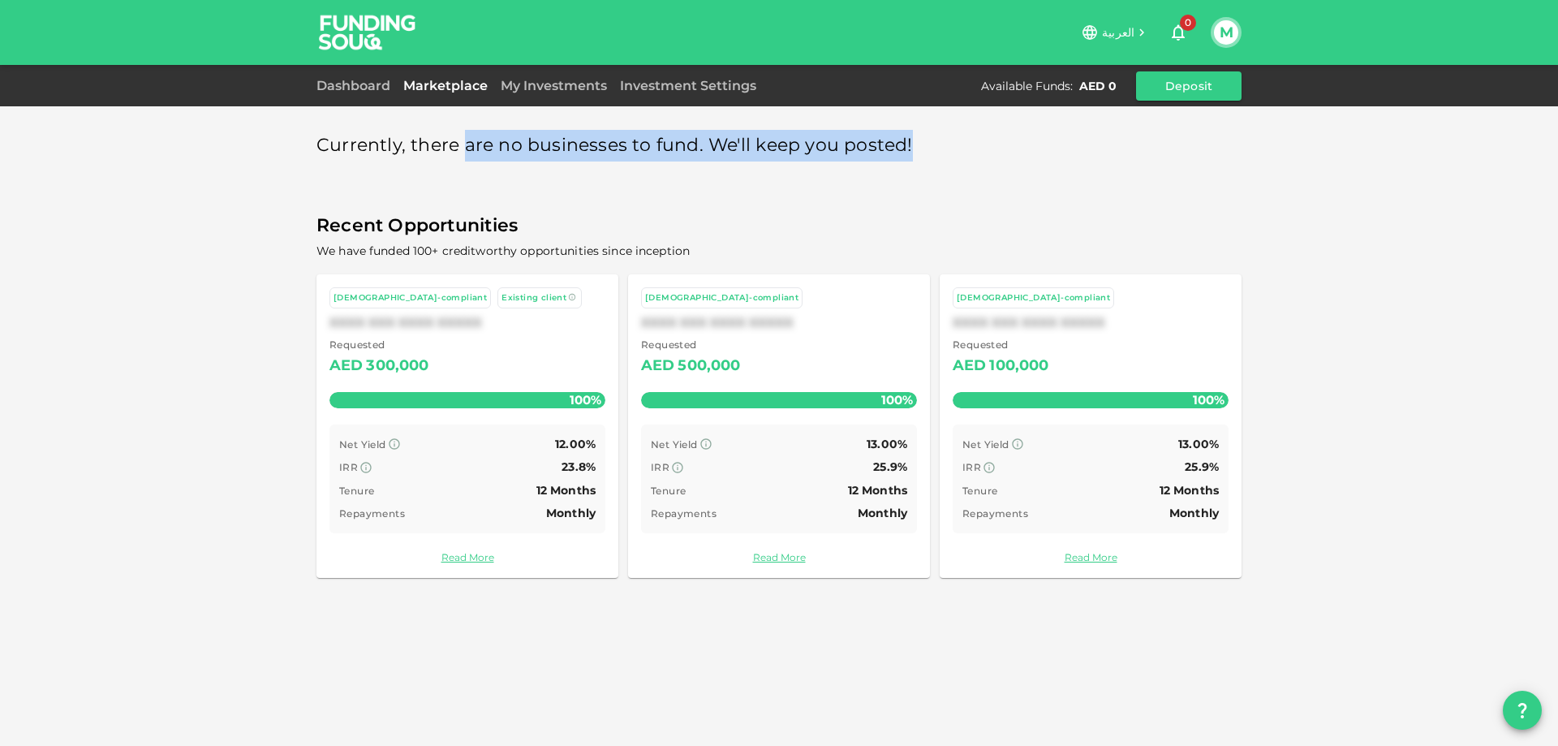
drag, startPoint x: 460, startPoint y: 155, endPoint x: 940, endPoint y: 149, distance: 479.7
click at [940, 149] on div "Currently, there are no businesses to fund. We'll keep you posted!" at bounding box center [779, 146] width 925 height 32
